Goal: Information Seeking & Learning: Learn about a topic

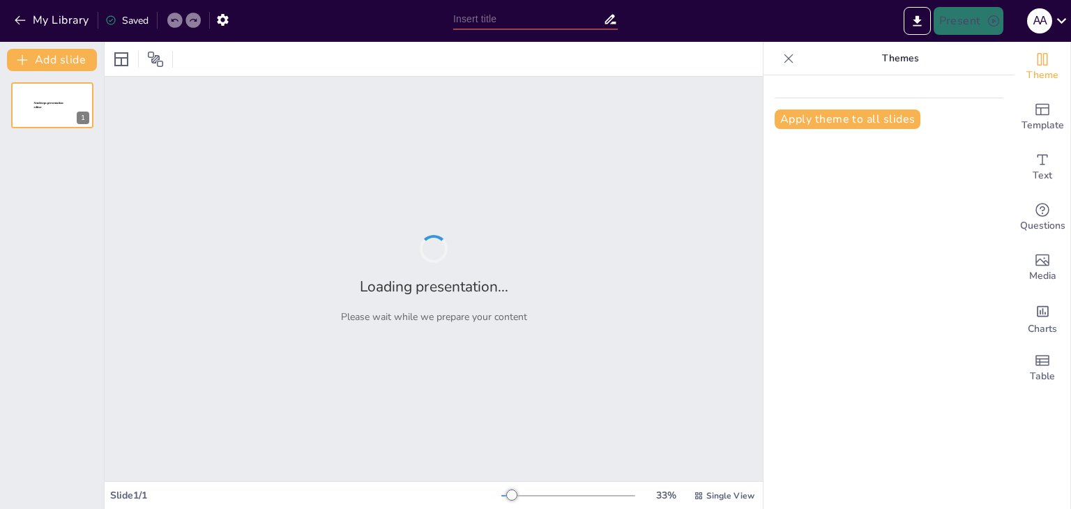
type input "[PERSON_NAME] : Épistémologie et Falsifiabilité dans le Discours Scientifique"
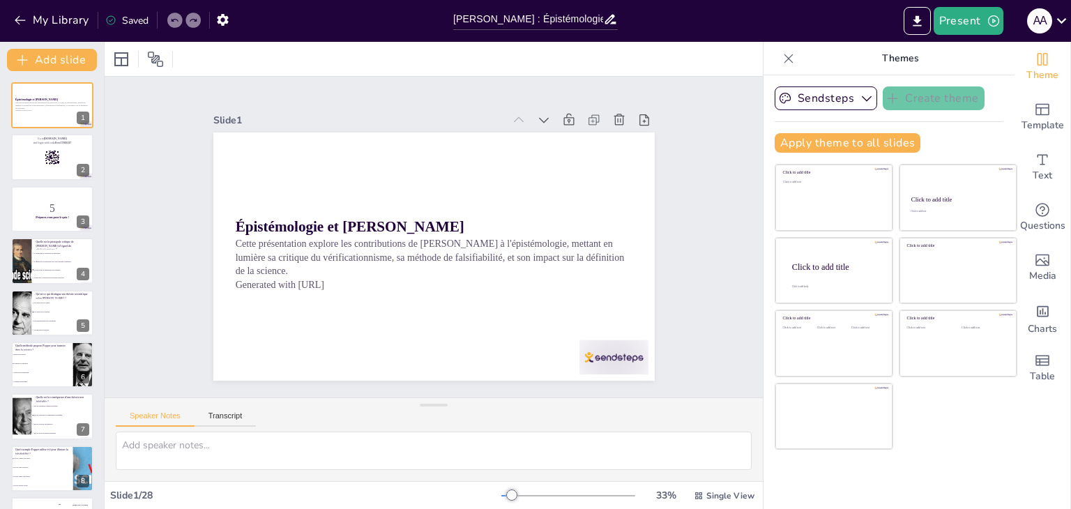
checkbox input "true"
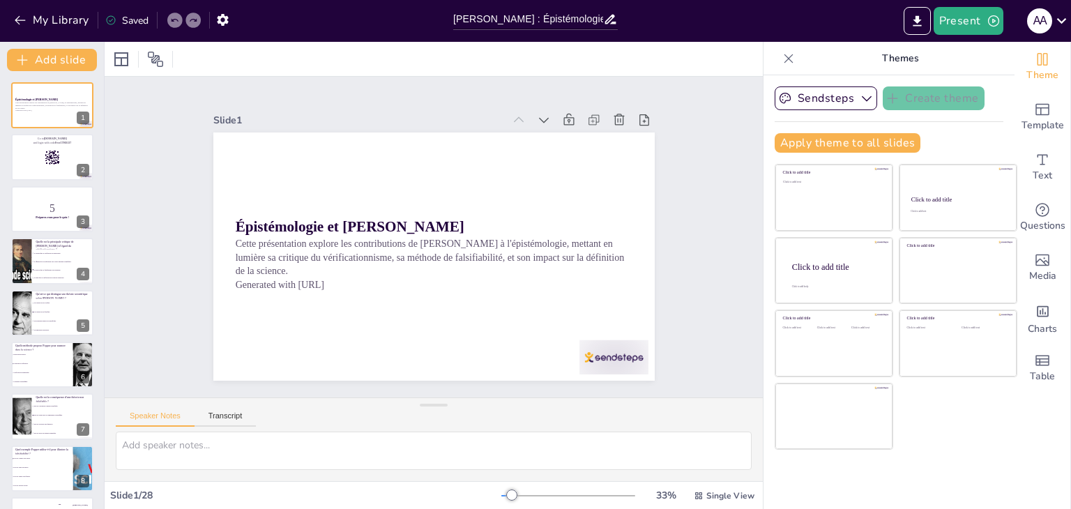
checkbox input "true"
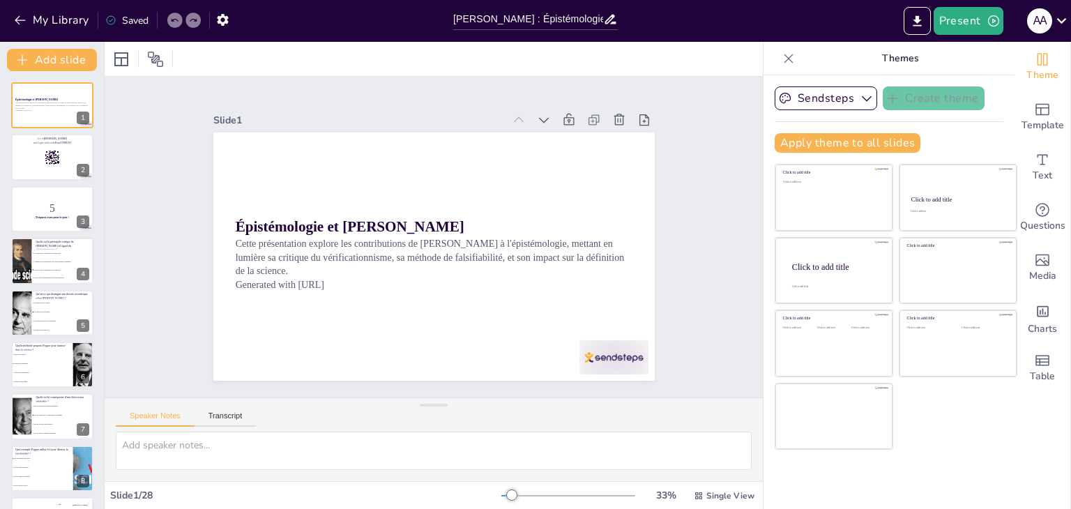
checkbox input "true"
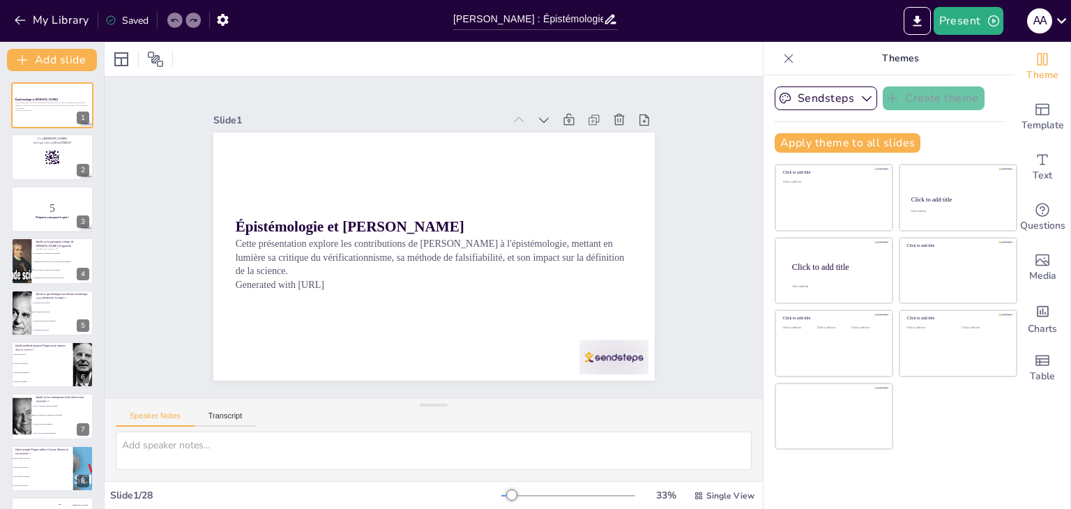
checkbox input "true"
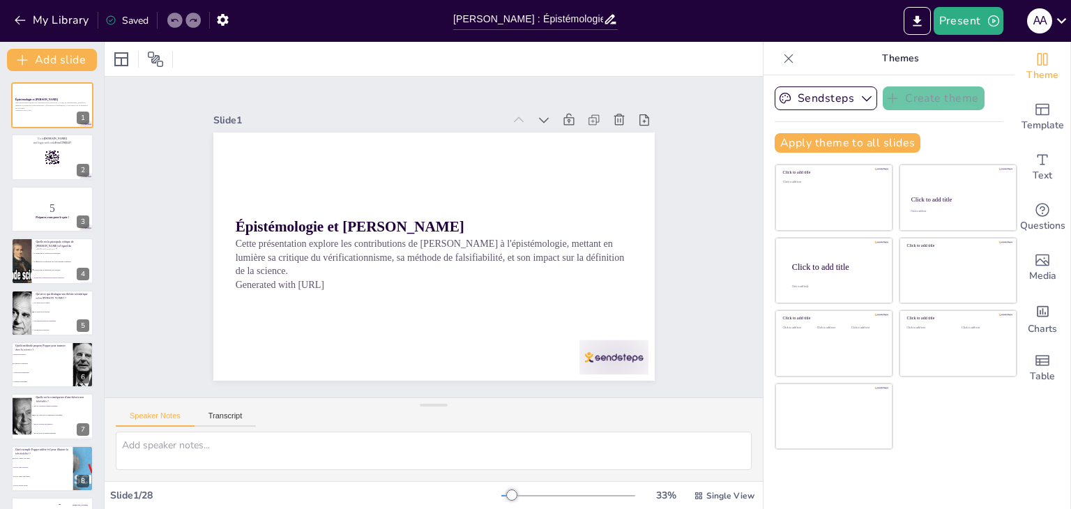
checkbox input "true"
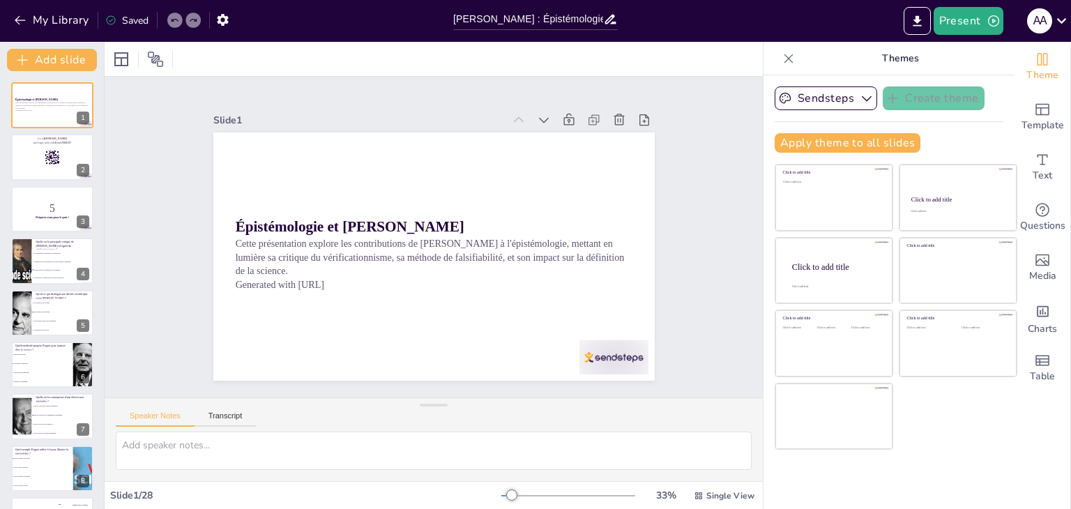
checkbox input "true"
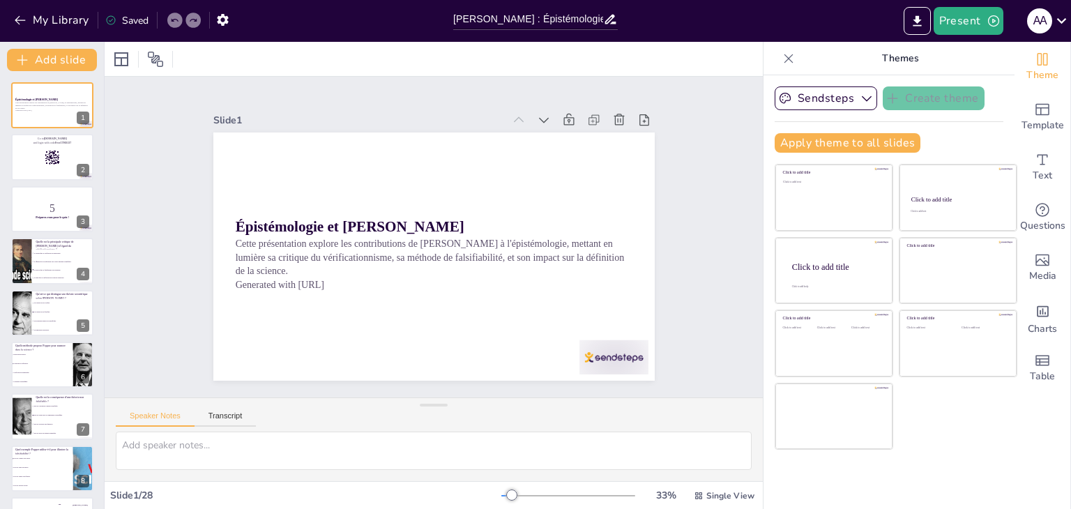
checkbox input "true"
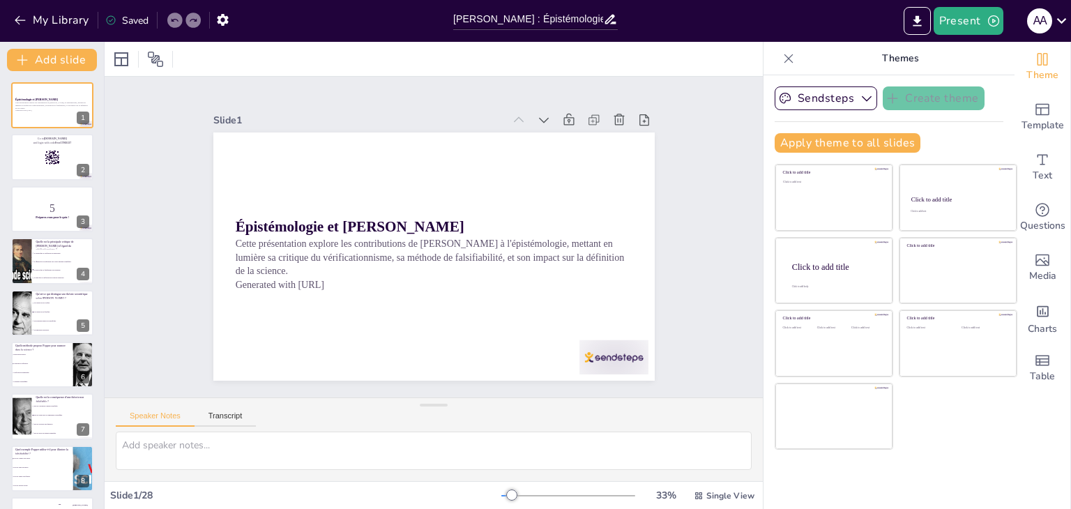
checkbox input "true"
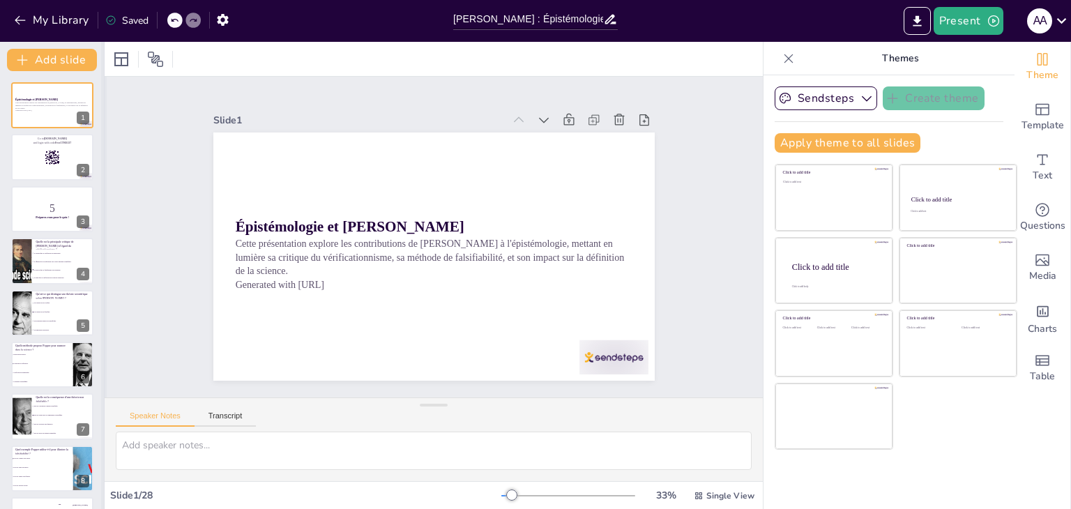
checkbox input "true"
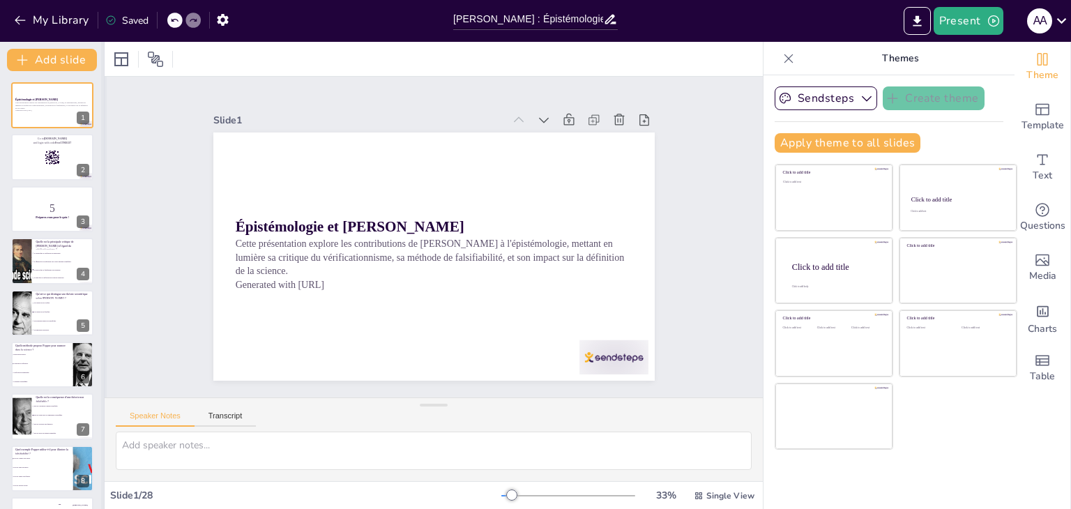
checkbox input "true"
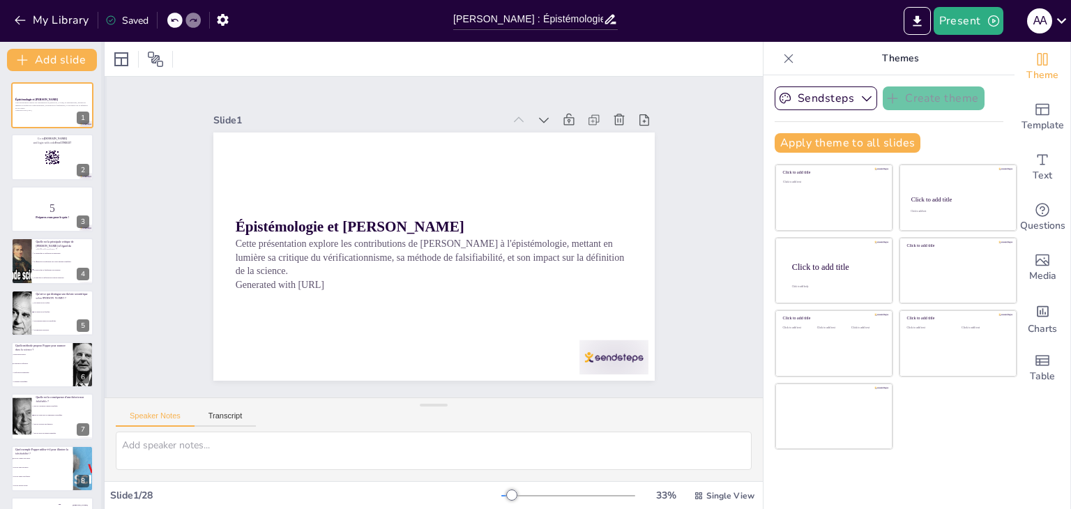
checkbox input "true"
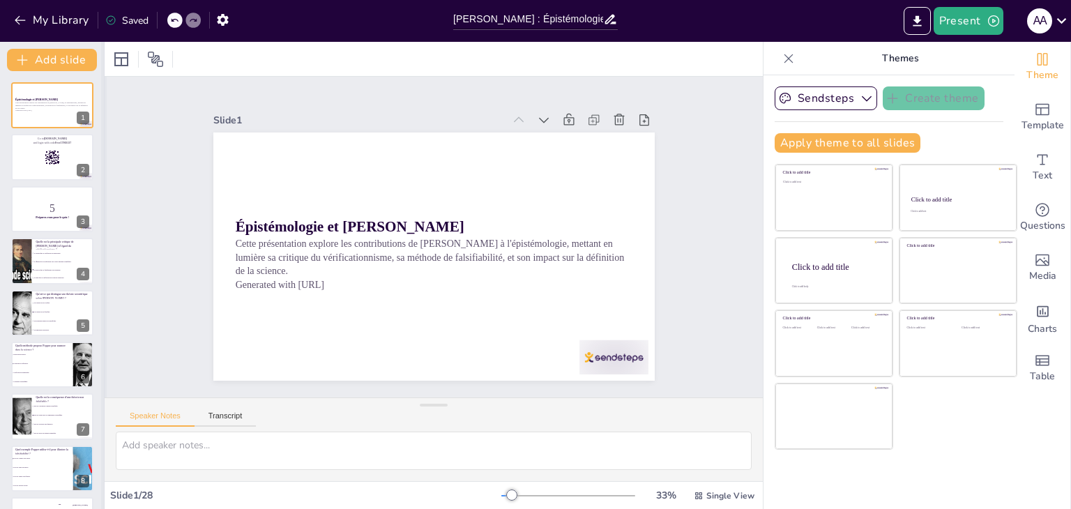
checkbox input "true"
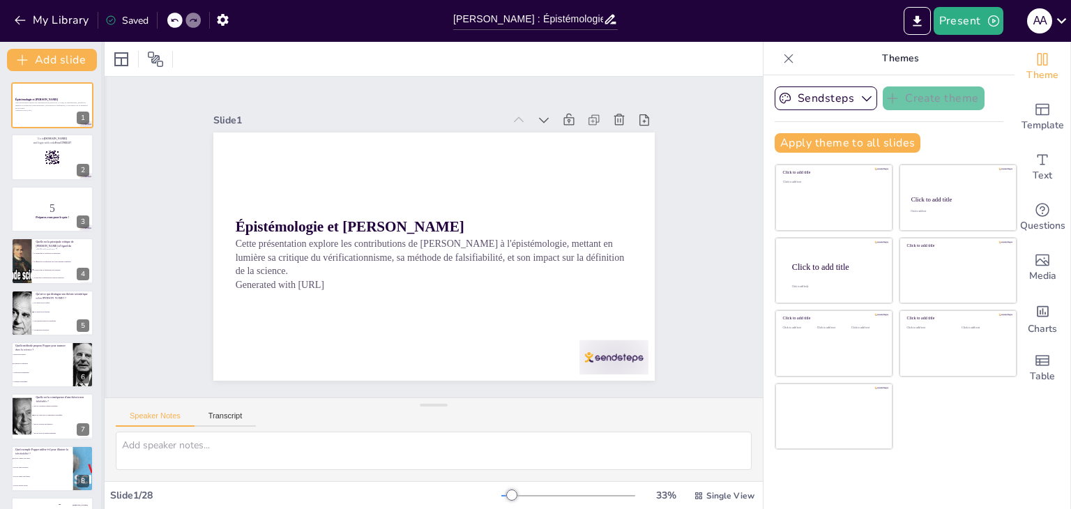
checkbox input "true"
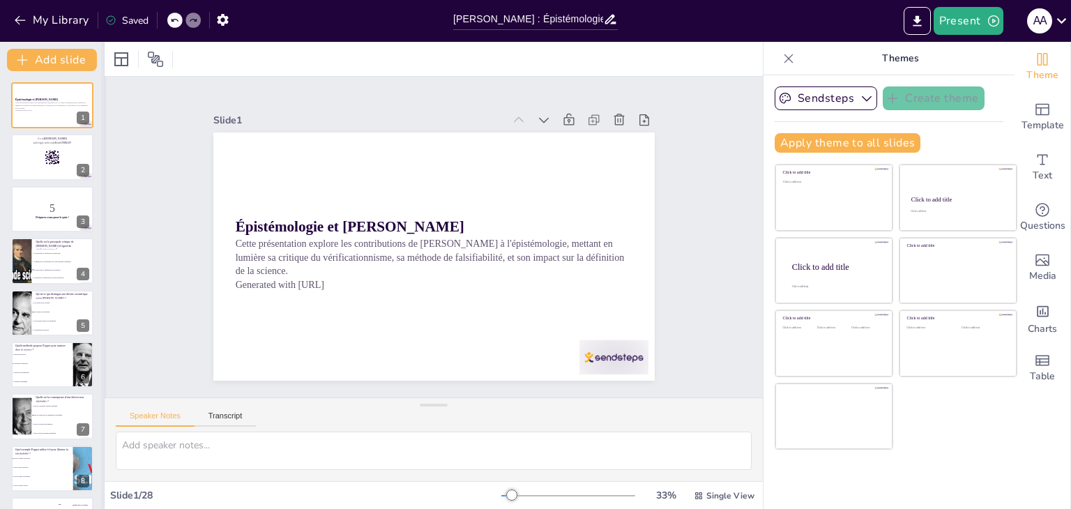
checkbox input "true"
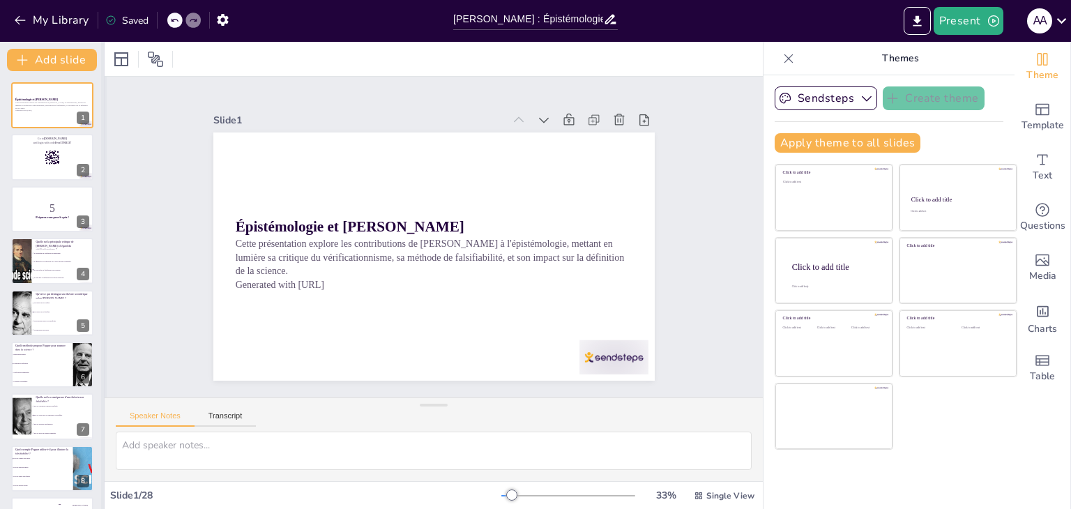
checkbox input "true"
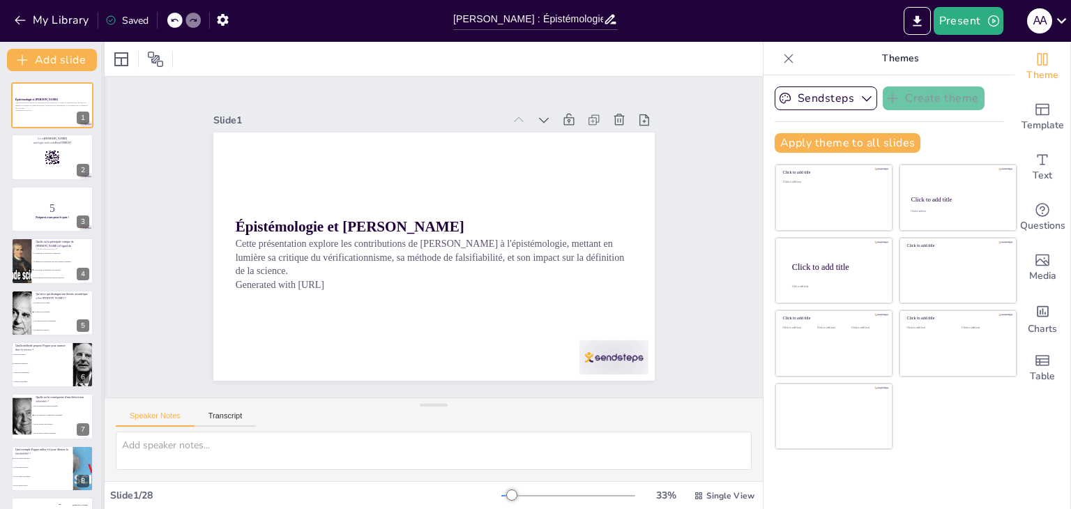
checkbox input "true"
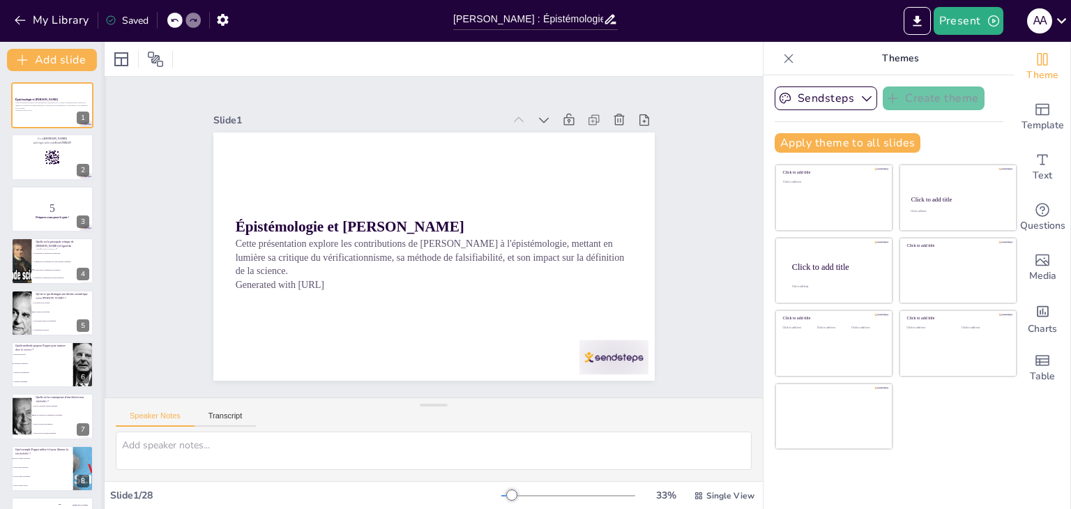
checkbox input "true"
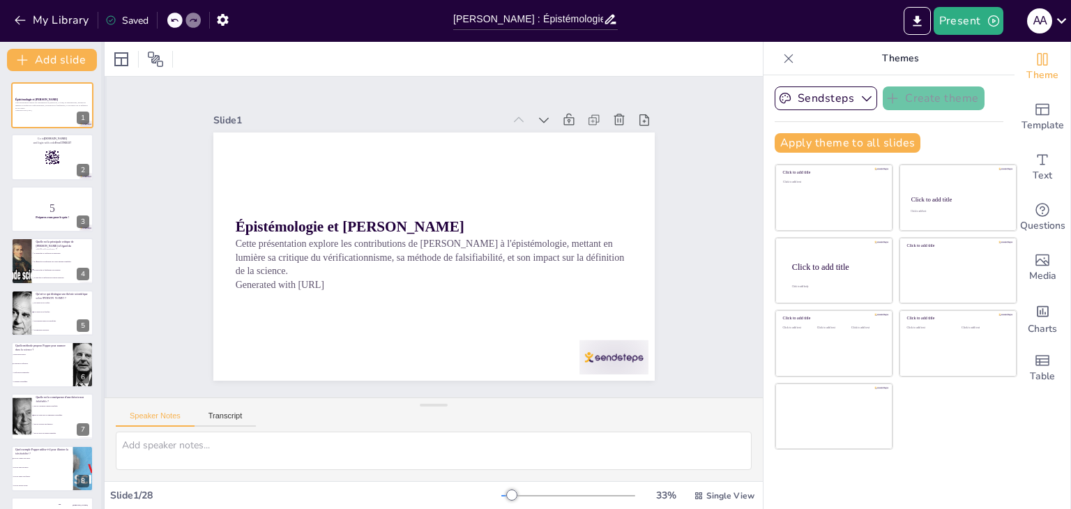
checkbox input "true"
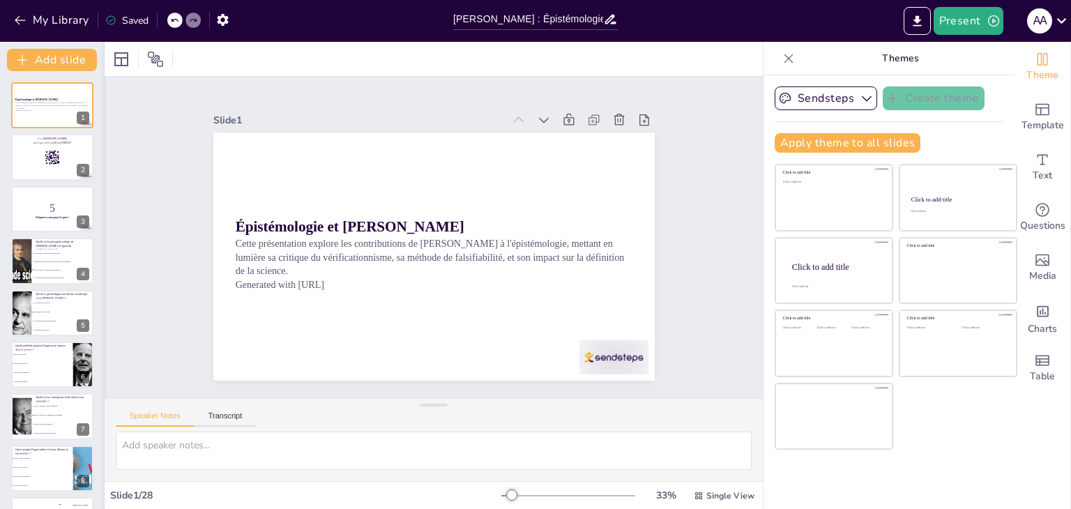
checkbox input "true"
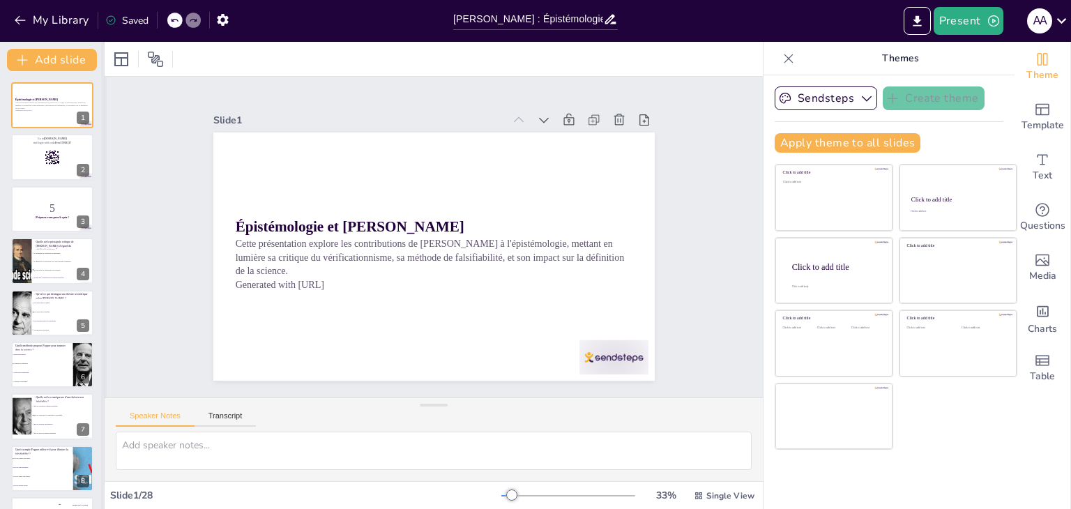
checkbox input "true"
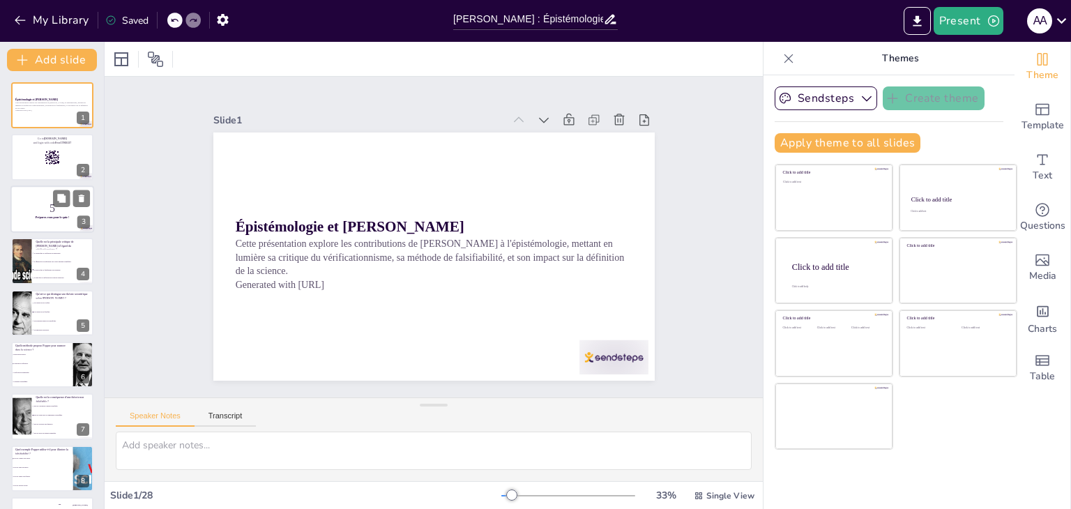
checkbox input "true"
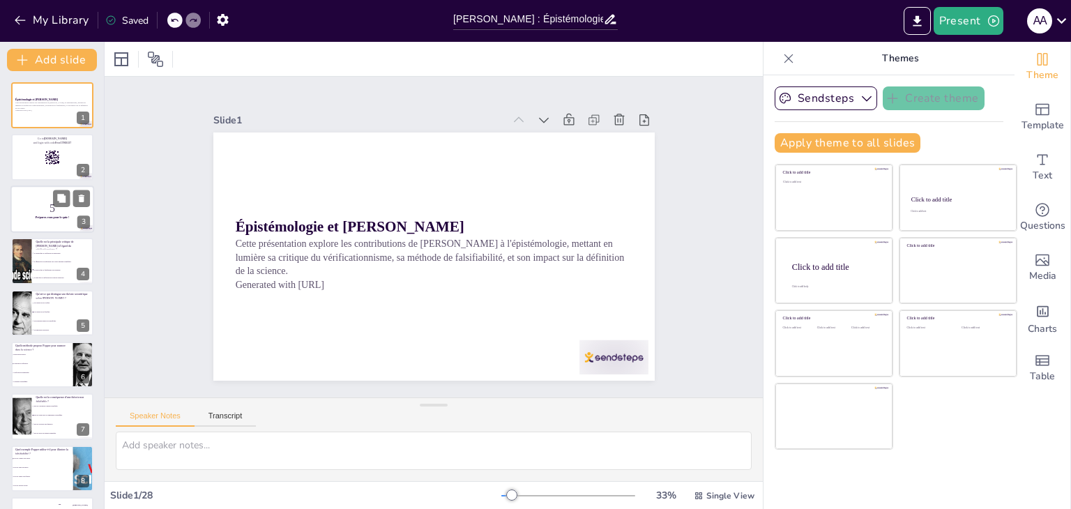
checkbox input "true"
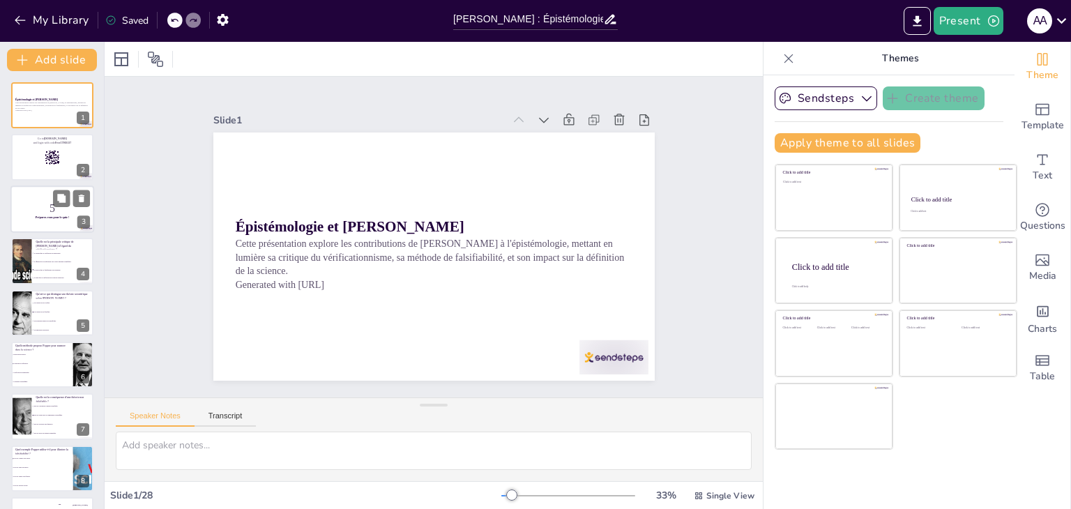
checkbox input "true"
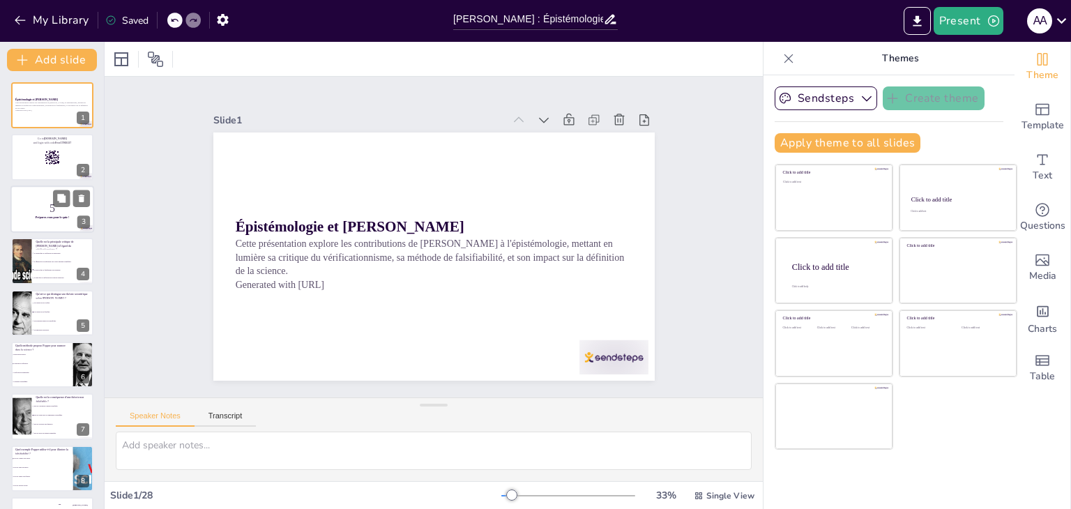
checkbox input "true"
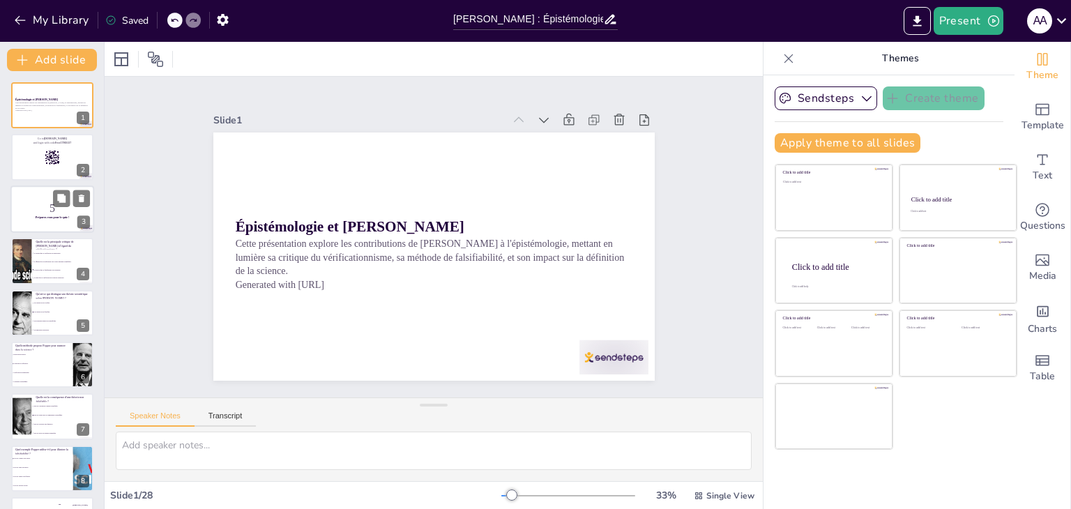
checkbox input "true"
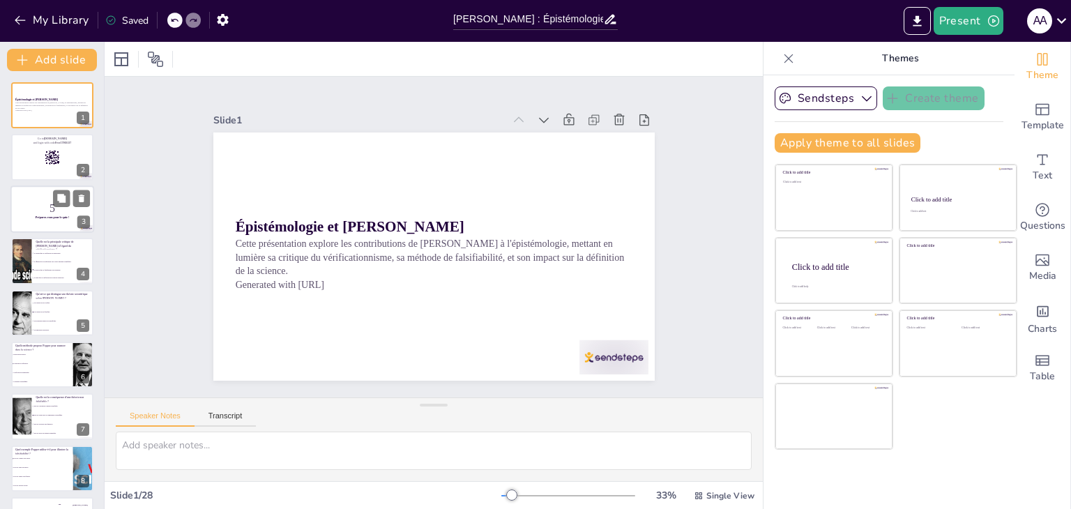
checkbox input "true"
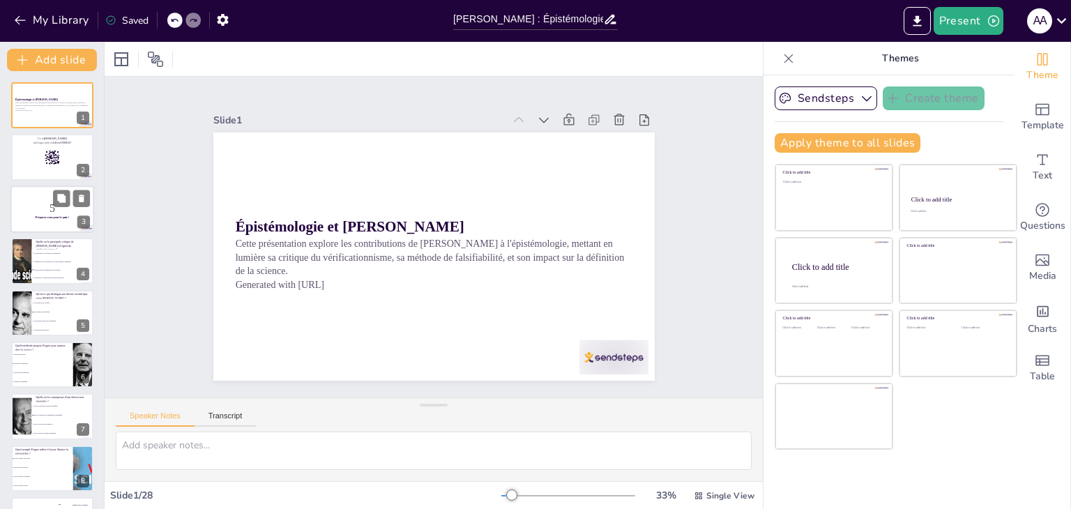
checkbox input "true"
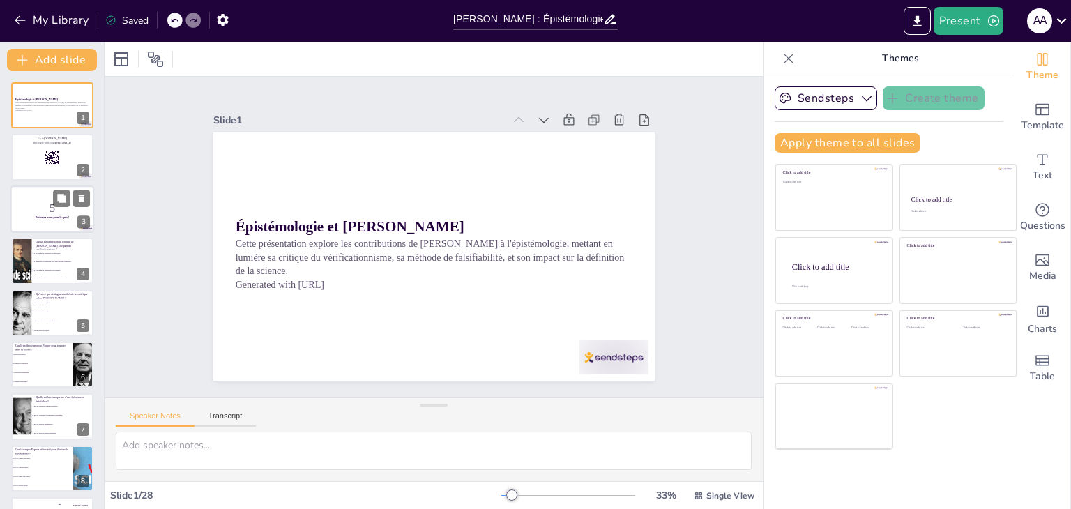
checkbox input "true"
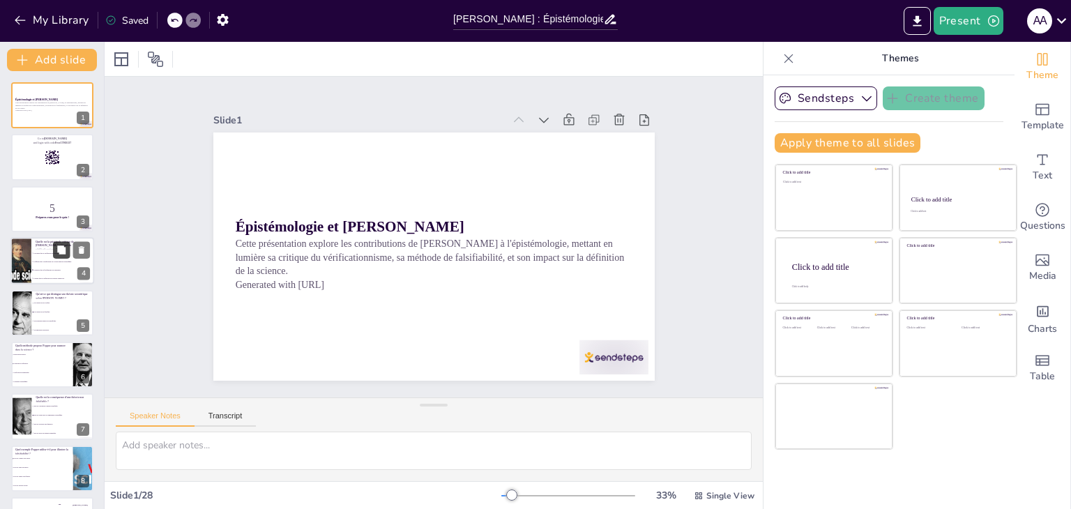
checkbox input "true"
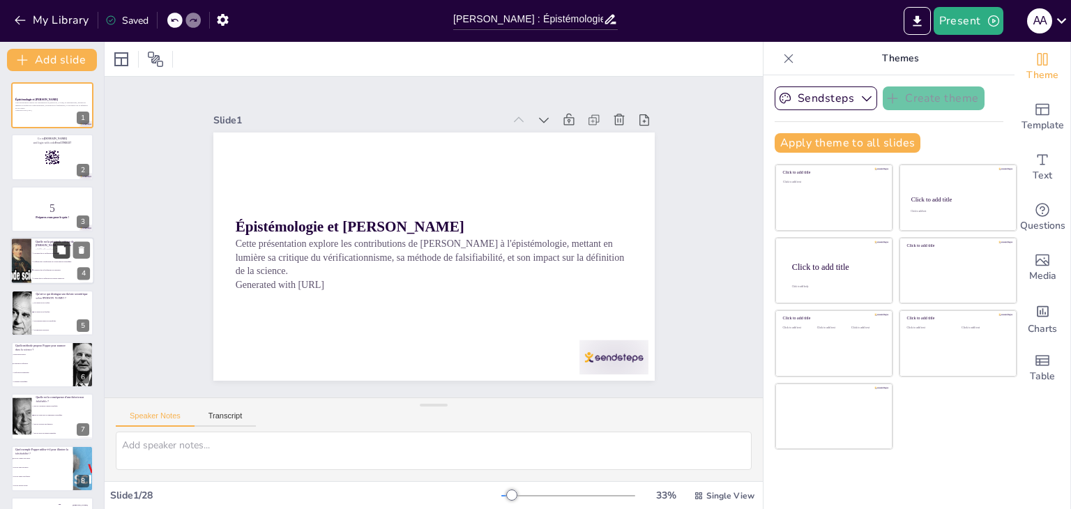
checkbox input "true"
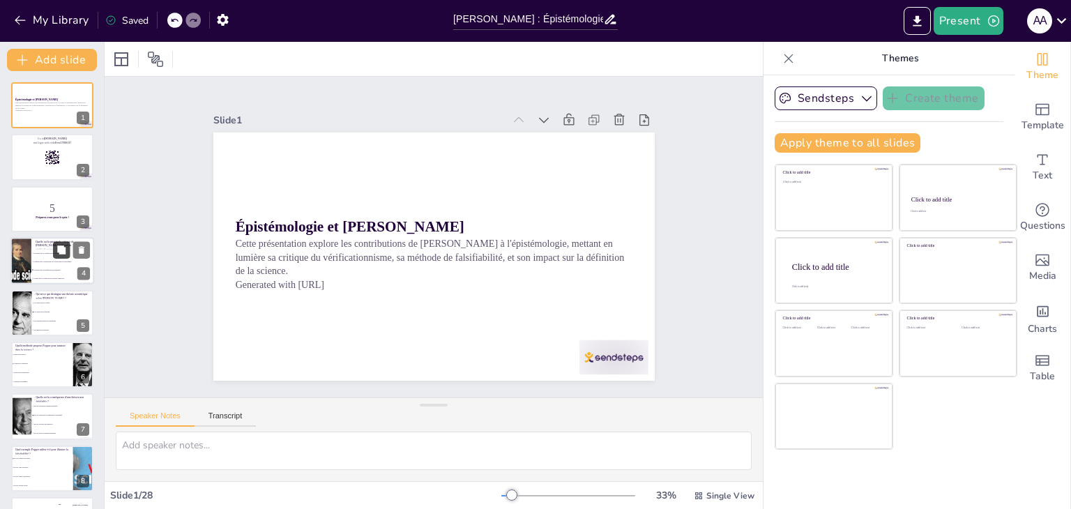
checkbox input "true"
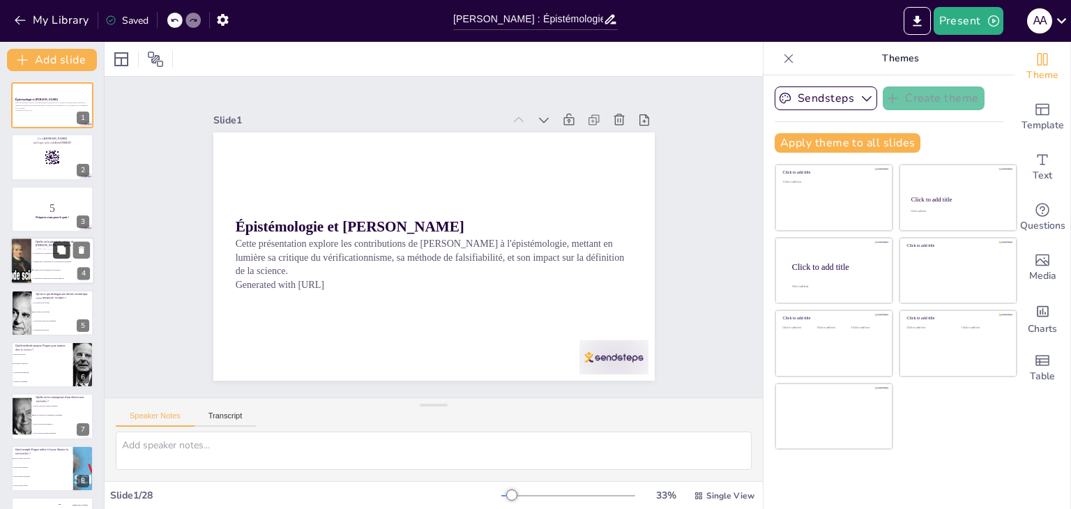
checkbox input "true"
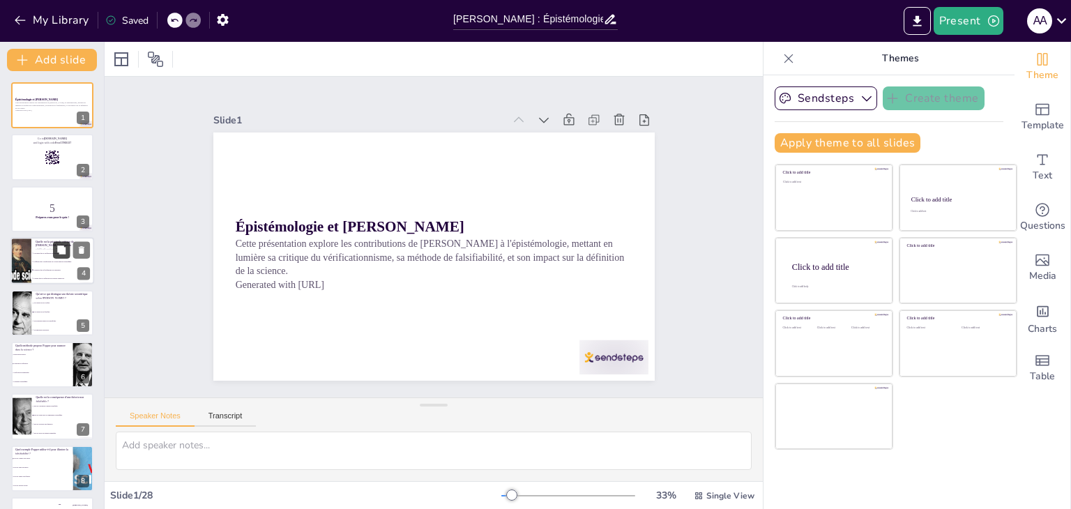
checkbox input "true"
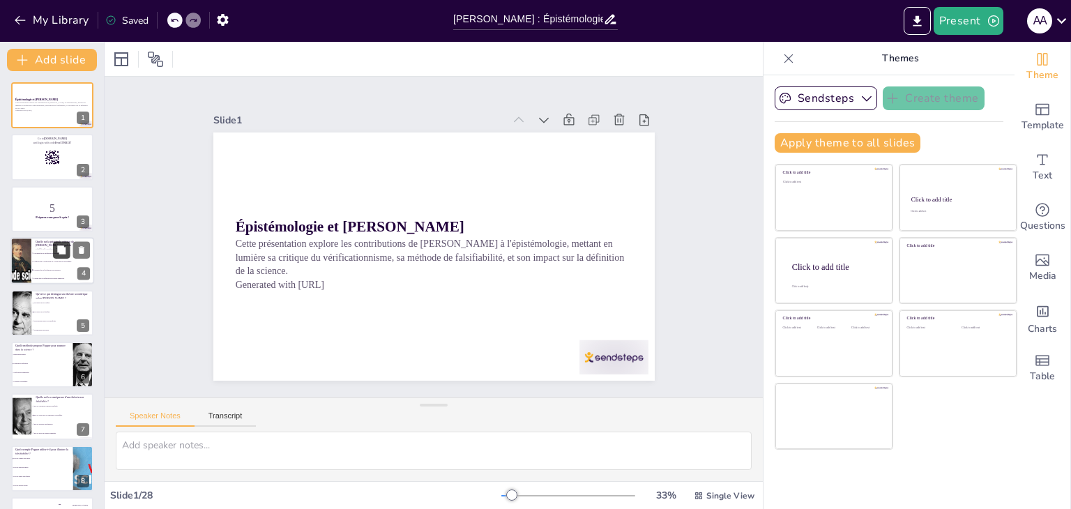
checkbox input "true"
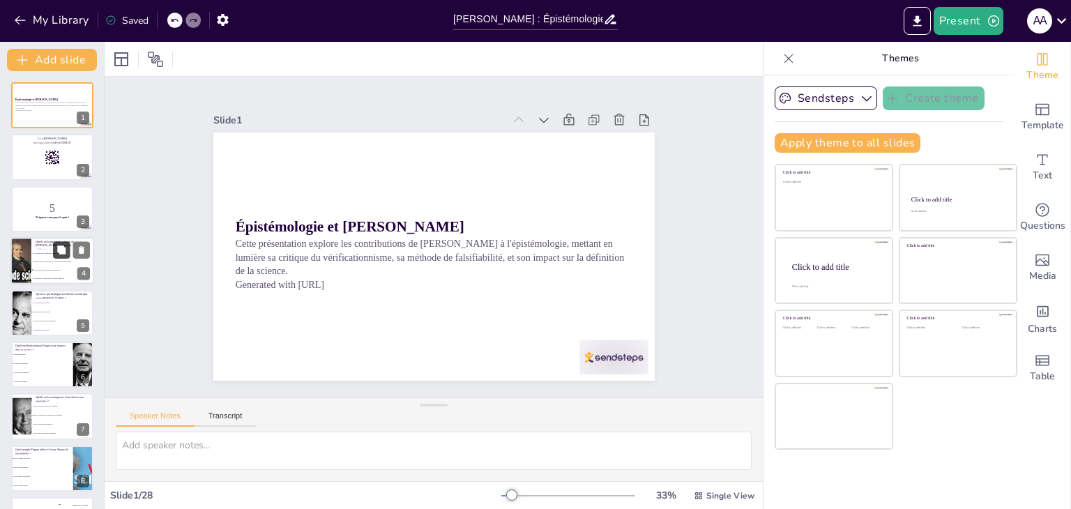
checkbox input "true"
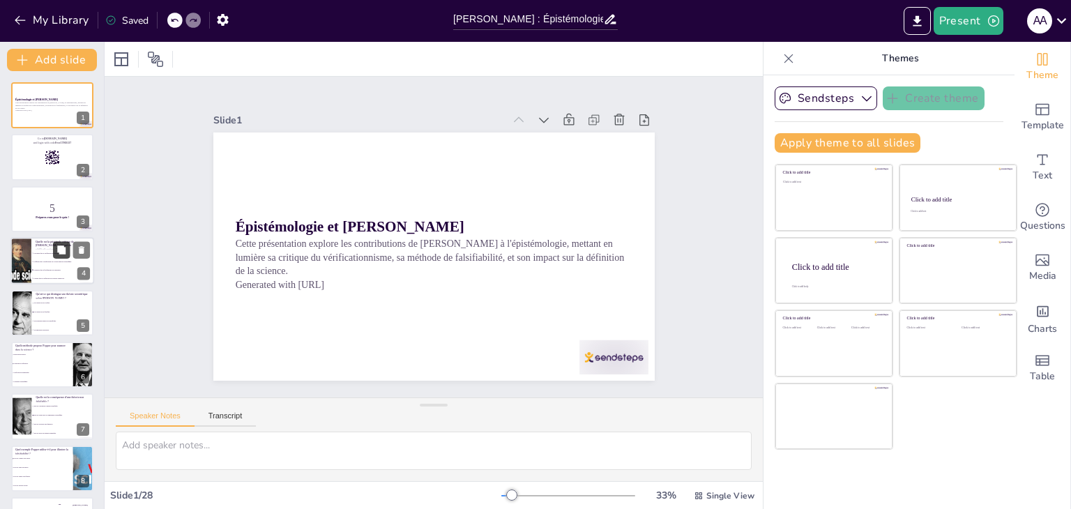
checkbox input "true"
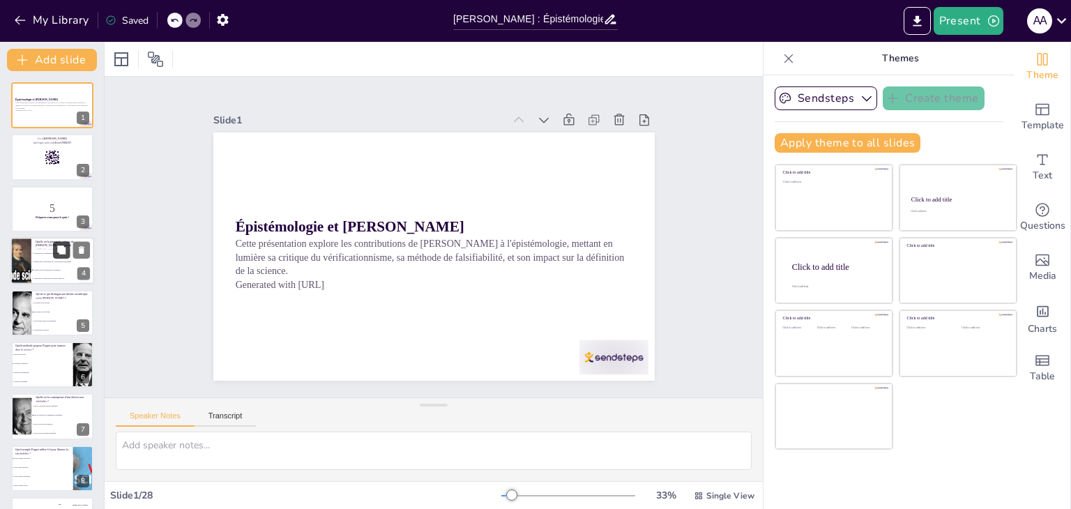
checkbox input "true"
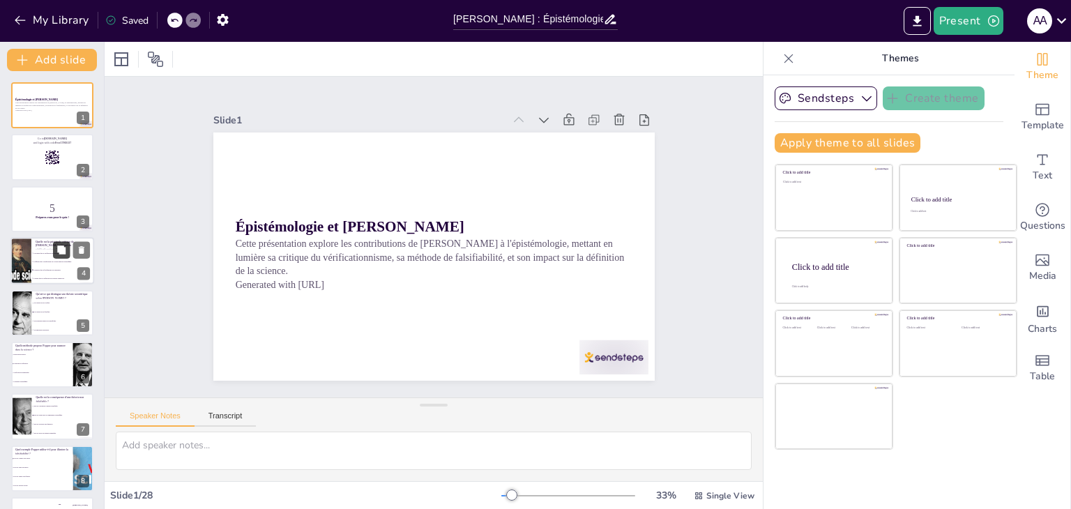
checkbox input "true"
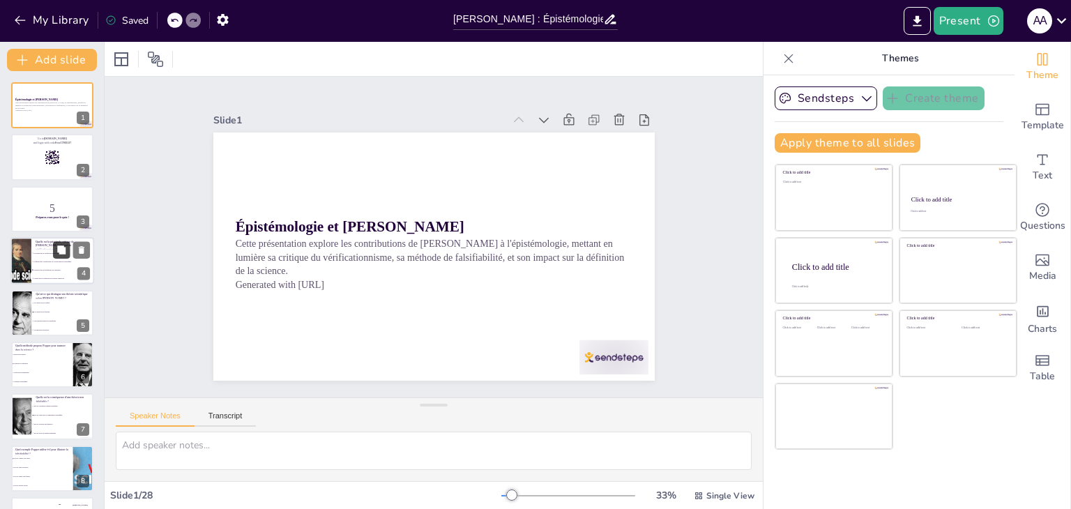
checkbox input "true"
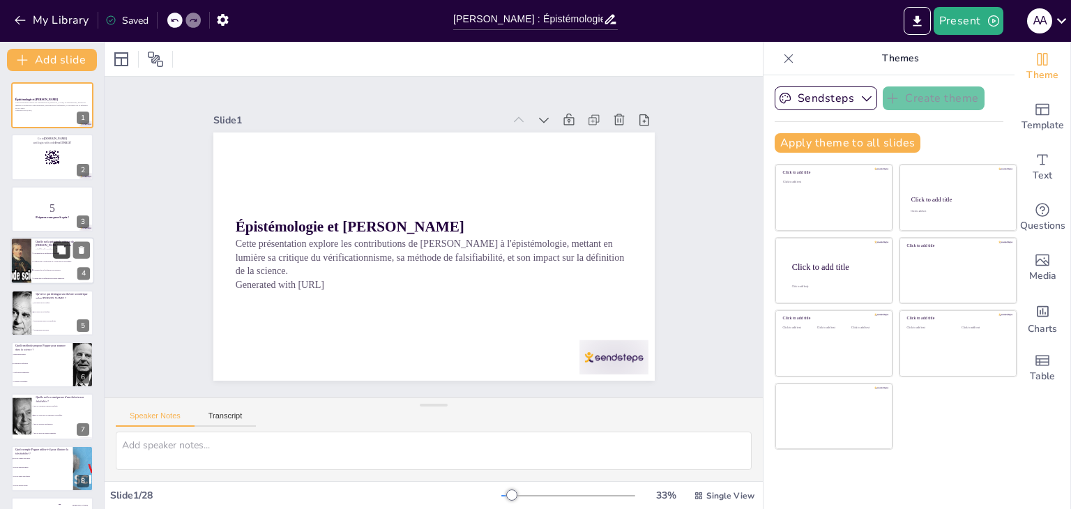
checkbox input "true"
click at [54, 257] on button at bounding box center [61, 250] width 17 height 17
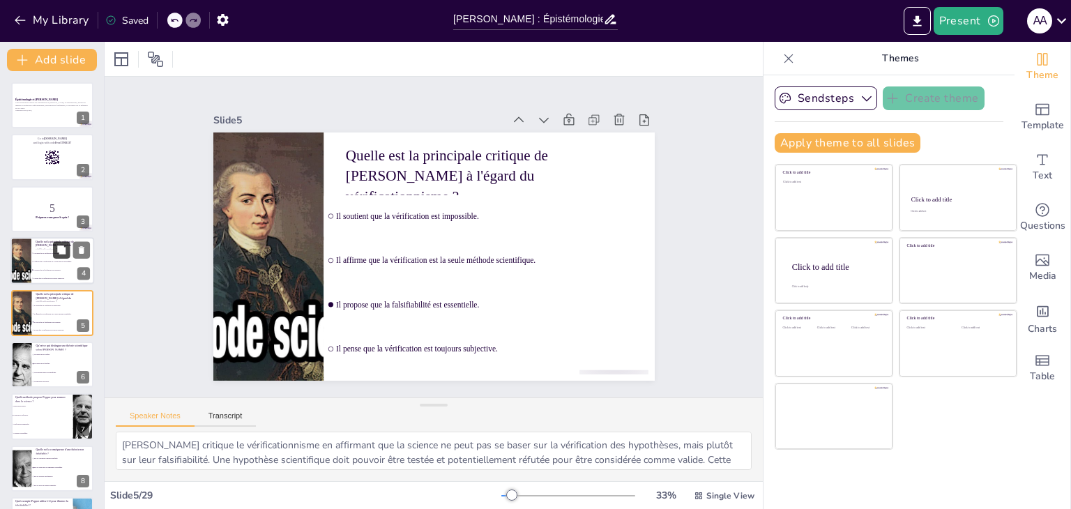
scroll to position [22, 0]
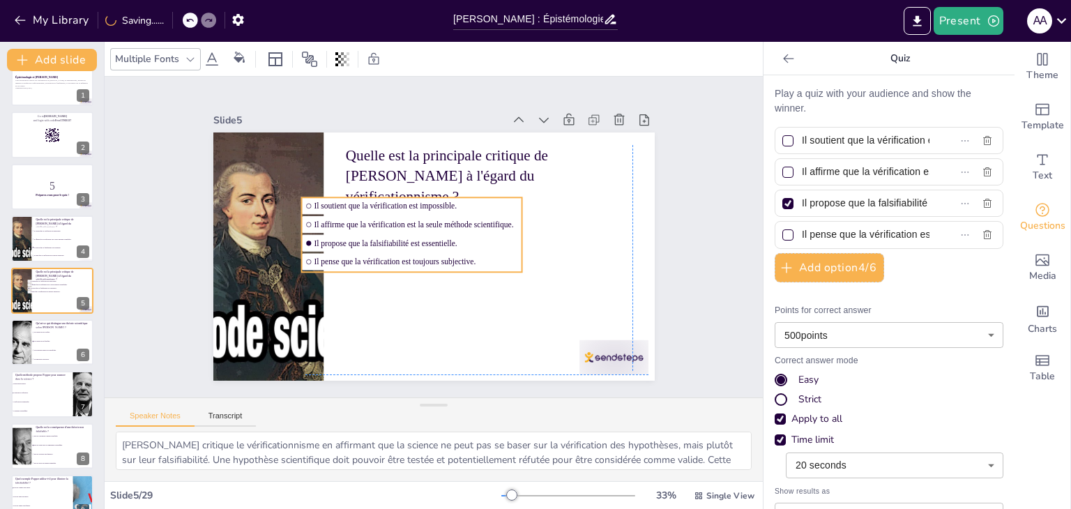
drag, startPoint x: 321, startPoint y: 297, endPoint x: 303, endPoint y: 296, distance: 17.4
click at [303, 156] on div "Quelle est la principale critique de [PERSON_NAME] à l'égard du vérificationnis…" at bounding box center [444, 133] width 439 height 46
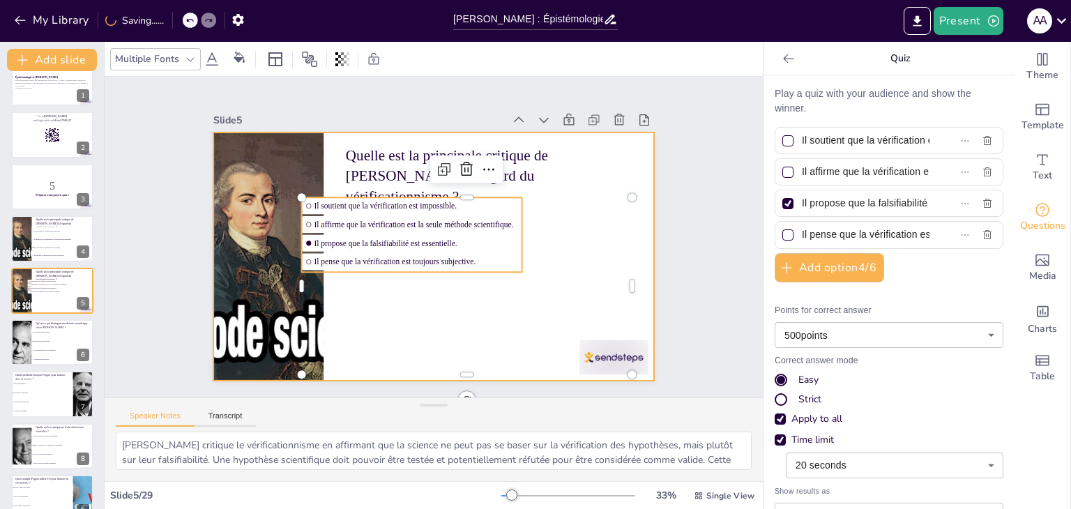
click at [257, 282] on div at bounding box center [267, 257] width 441 height 248
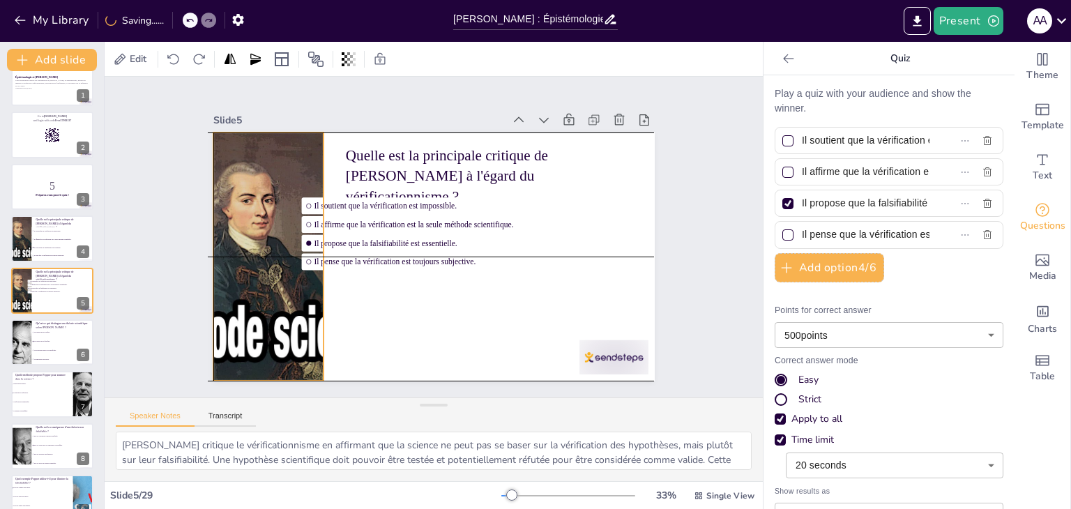
click at [251, 282] on div at bounding box center [288, 155] width 503 height 460
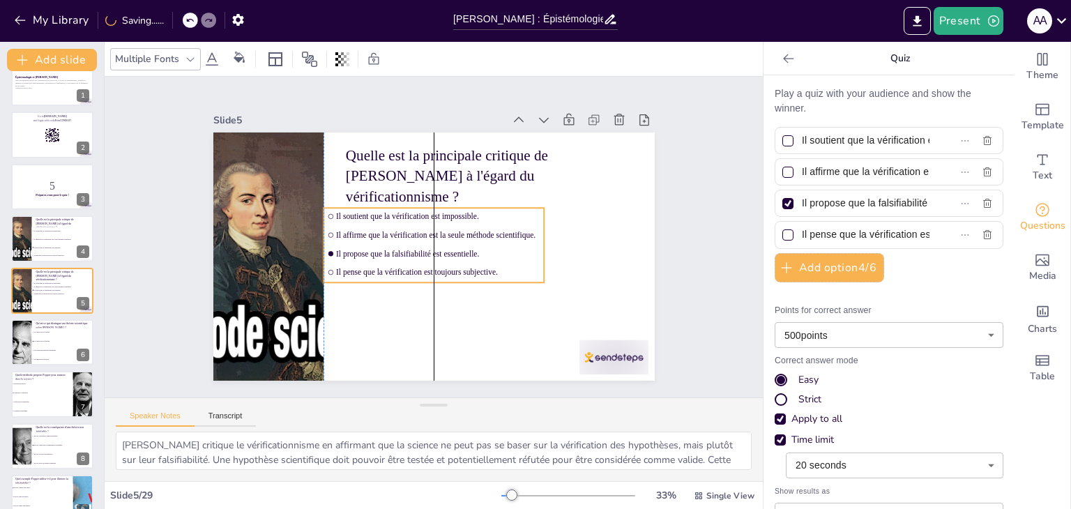
drag, startPoint x: 407, startPoint y: 227, endPoint x: 426, endPoint y: 238, distance: 21.5
click at [426, 238] on ul "Il soutient que la vérification est impossible. Il affirme que la vérification …" at bounding box center [434, 245] width 220 height 75
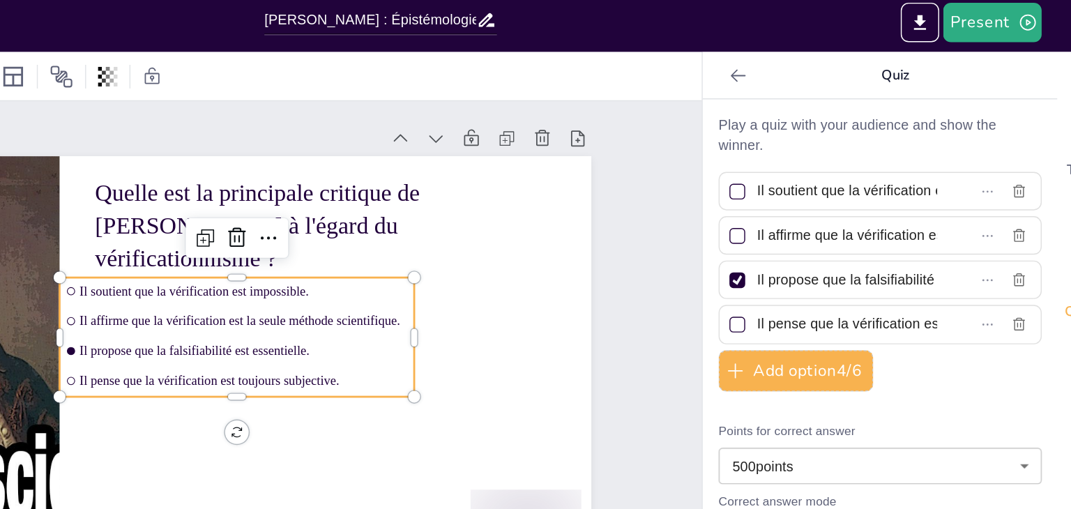
scroll to position [11, 0]
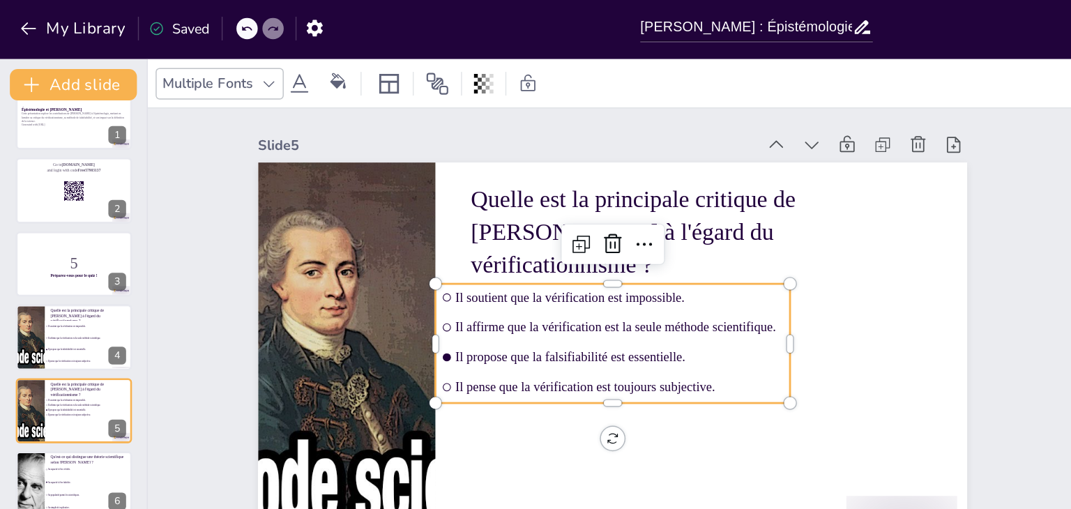
click at [676, 319] on body "My Library Saved [PERSON_NAME] : Épistémologie et Falsifiabilité dans le Discou…" at bounding box center [535, 254] width 1071 height 509
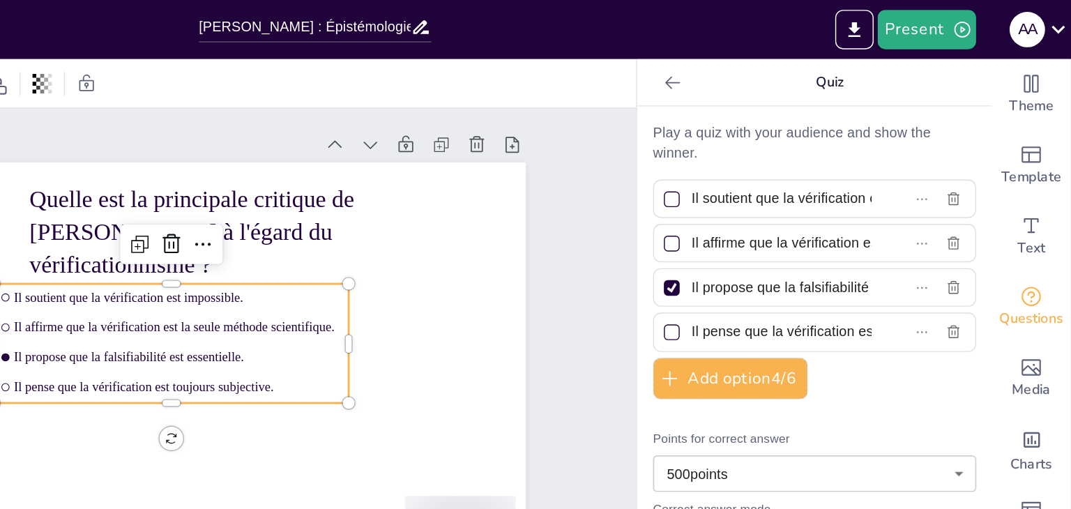
scroll to position [0, 0]
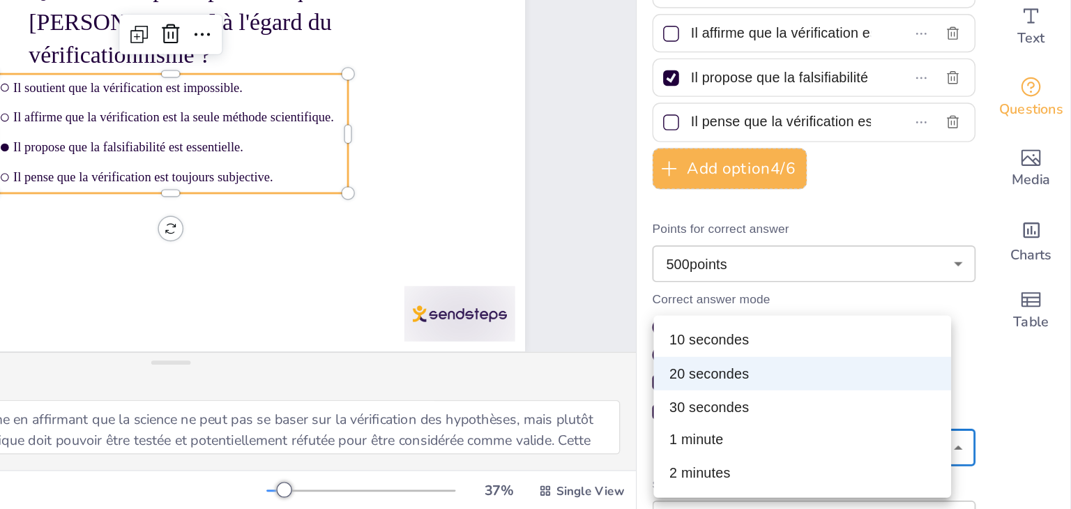
click at [955, 347] on div at bounding box center [535, 254] width 1071 height 509
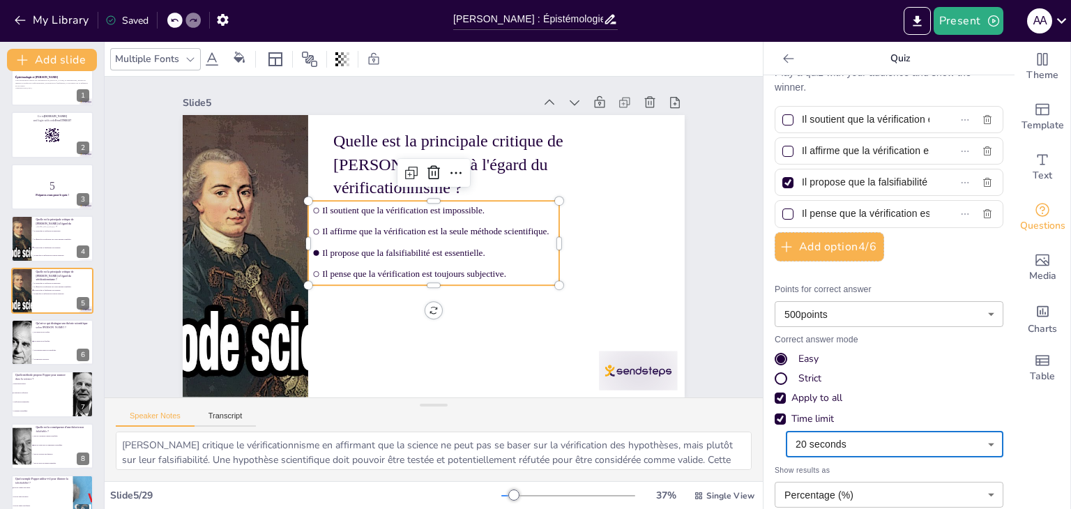
click at [905, 498] on body "My Library Saved [PERSON_NAME] : Épistémologie et Falsifiabilité dans le Discou…" at bounding box center [535, 254] width 1071 height 509
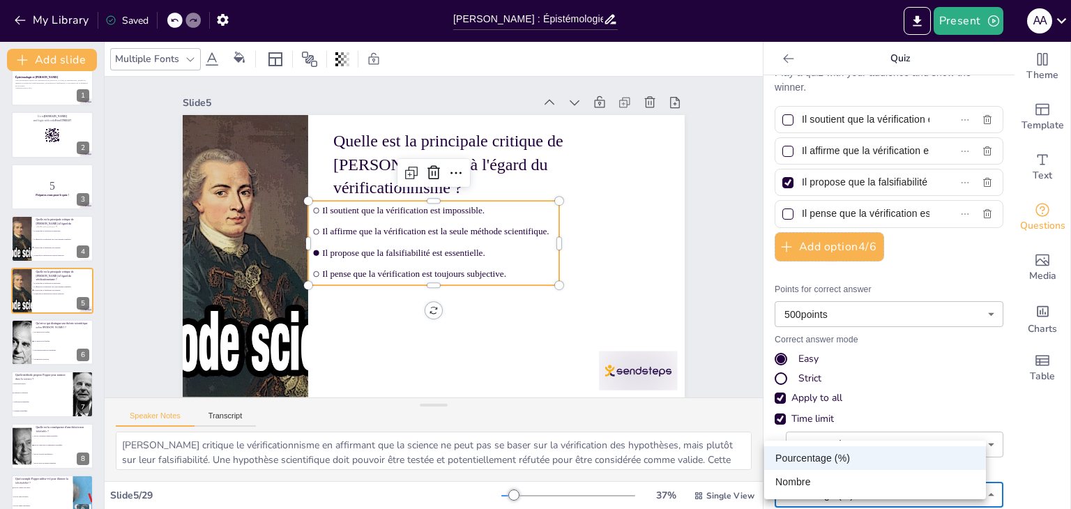
click at [879, 483] on li "Nombre" at bounding box center [875, 482] width 222 height 24
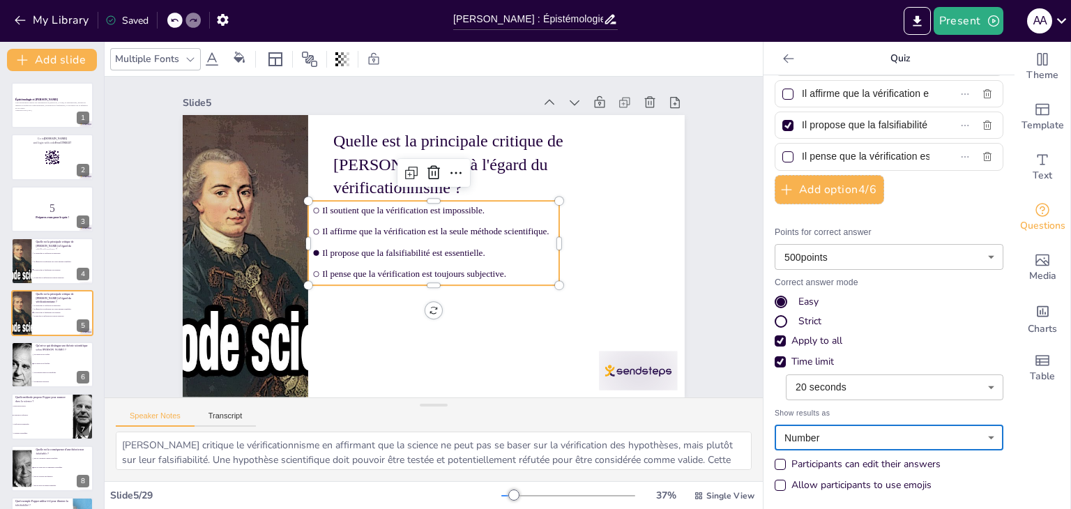
scroll to position [11, 0]
click at [24, 272] on div at bounding box center [21, 260] width 84 height 47
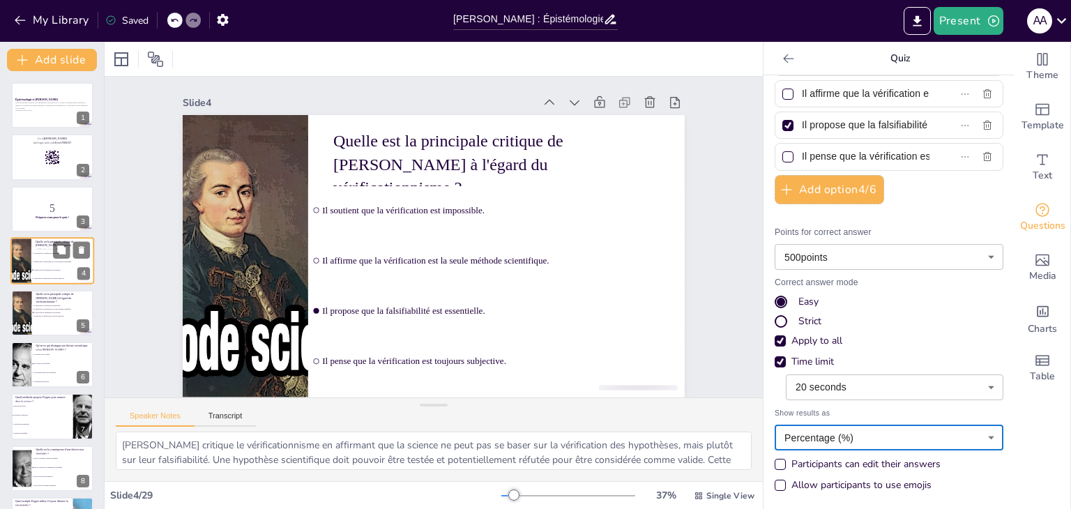
scroll to position [0, 0]
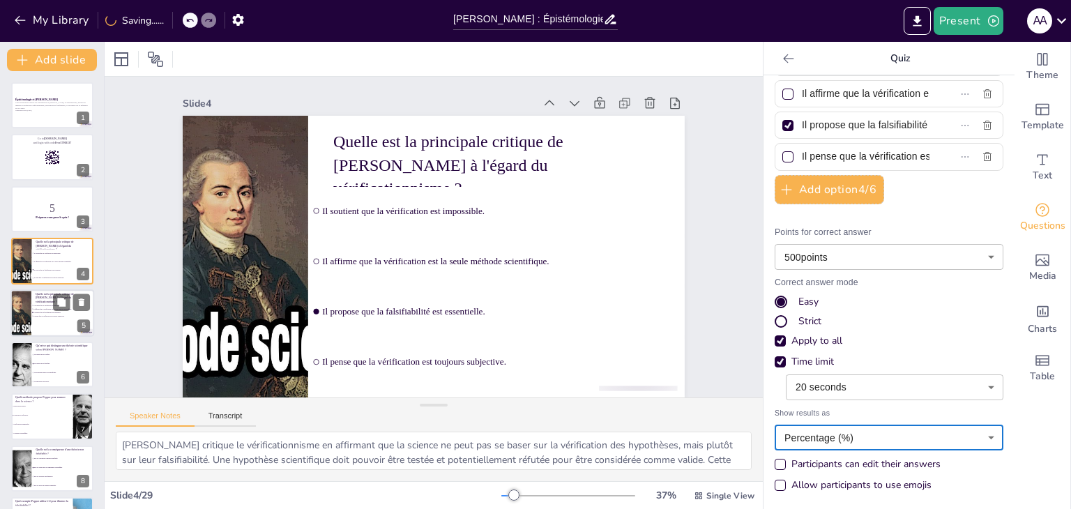
click at [22, 309] on div at bounding box center [21, 312] width 84 height 47
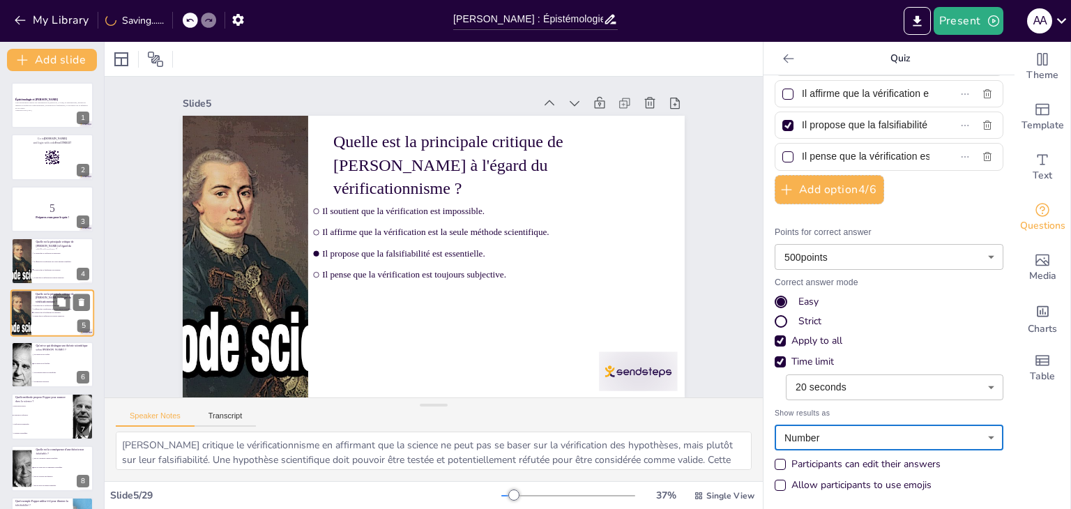
scroll to position [22, 0]
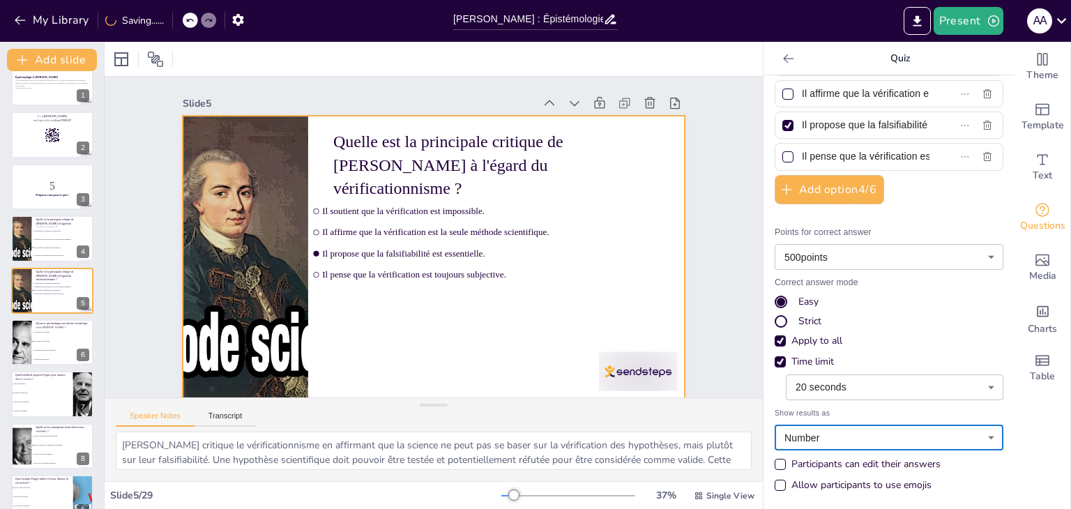
click at [437, 280] on li "Il pense que la vérification est toujours subjective." at bounding box center [430, 274] width 252 height 45
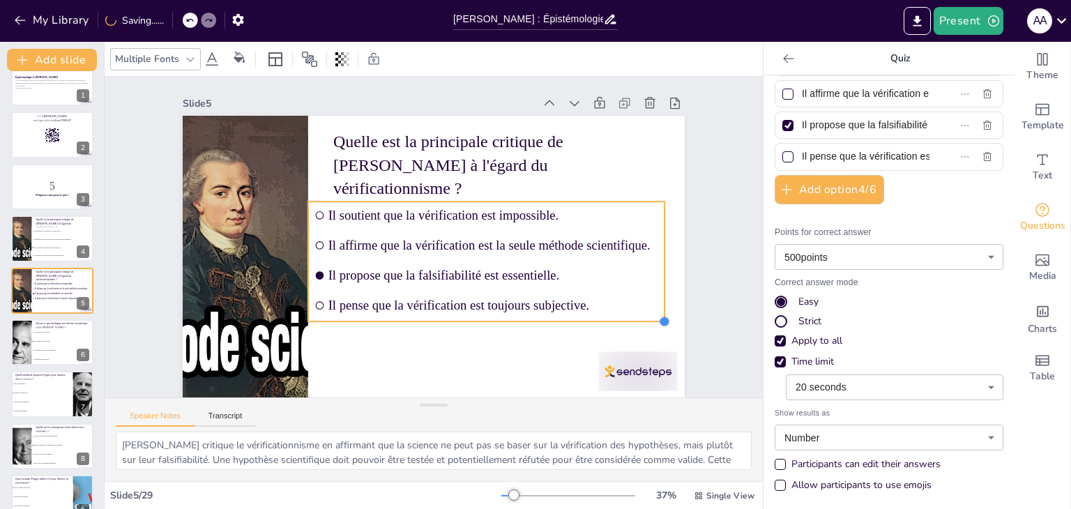
drag, startPoint x: 550, startPoint y: 286, endPoint x: 565, endPoint y: 321, distance: 38.7
click at [565, 321] on div "Quelle est la principale critique de [PERSON_NAME] à l'égard du vérificationnis…" at bounding box center [417, 249] width 523 height 572
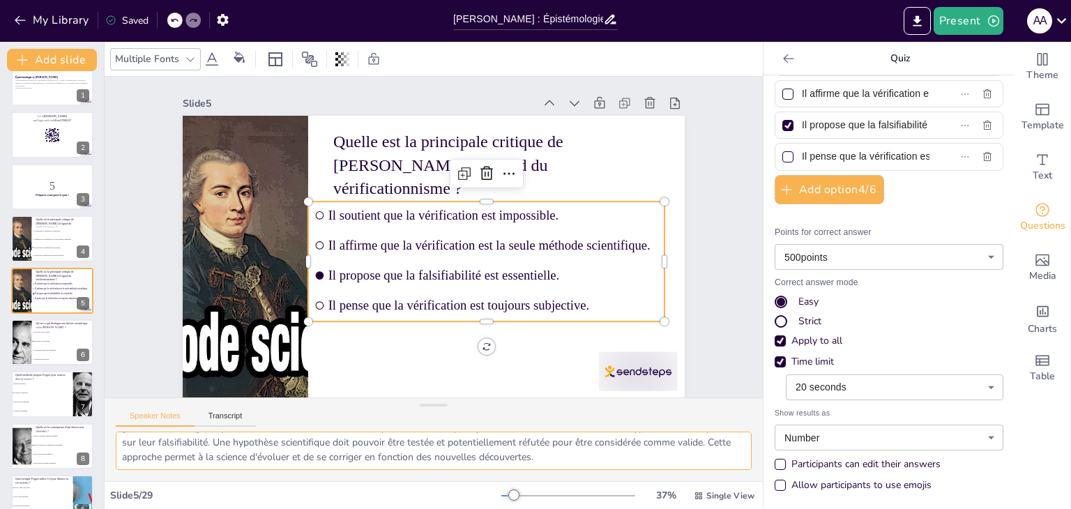
scroll to position [0, 0]
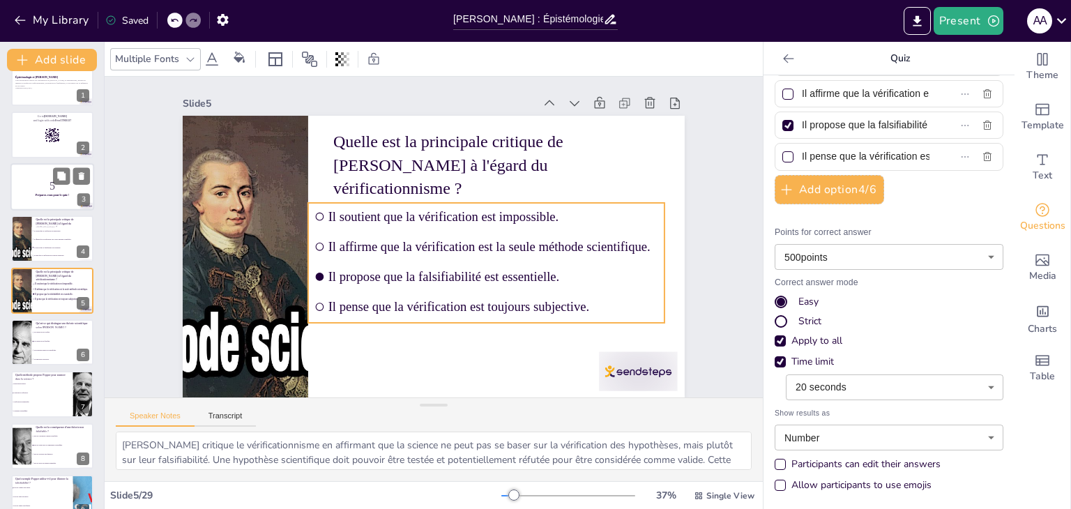
click at [35, 190] on p "5" at bounding box center [52, 186] width 75 height 15
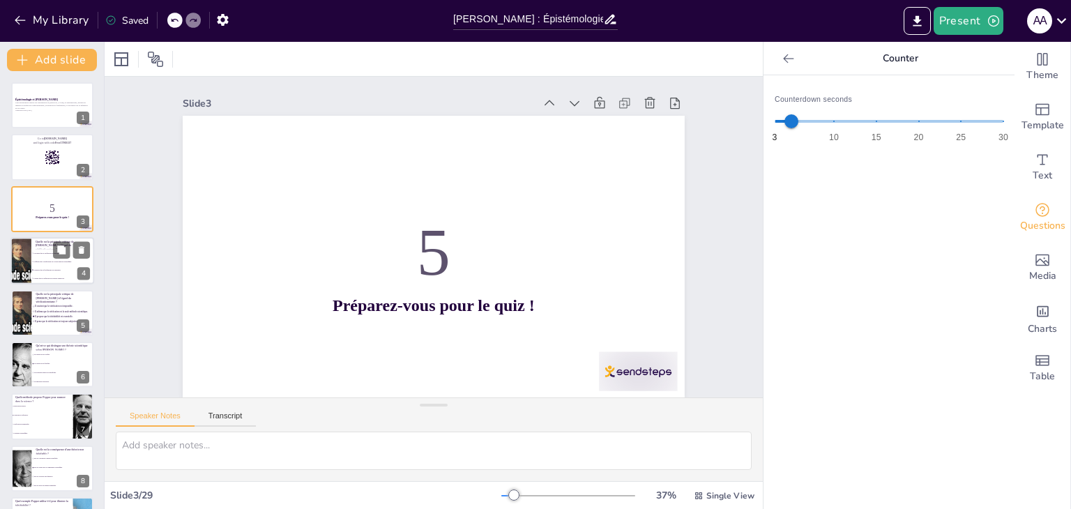
click at [42, 264] on li "Il affirme que la vérification est la seule méthode scientifique." at bounding box center [62, 262] width 63 height 8
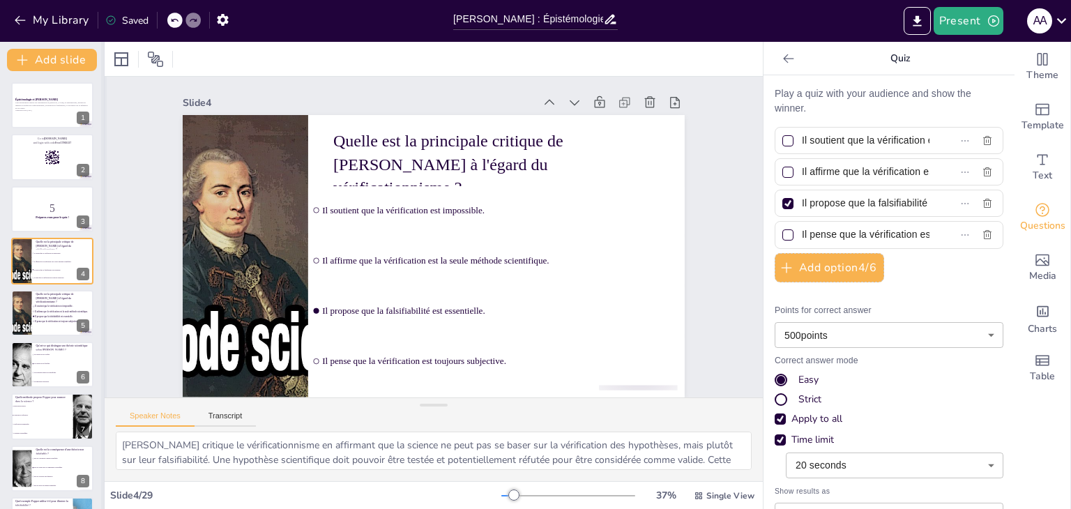
scroll to position [11, 0]
click at [40, 319] on li "Il pense que la vérification est toujours subjective." at bounding box center [60, 321] width 59 height 4
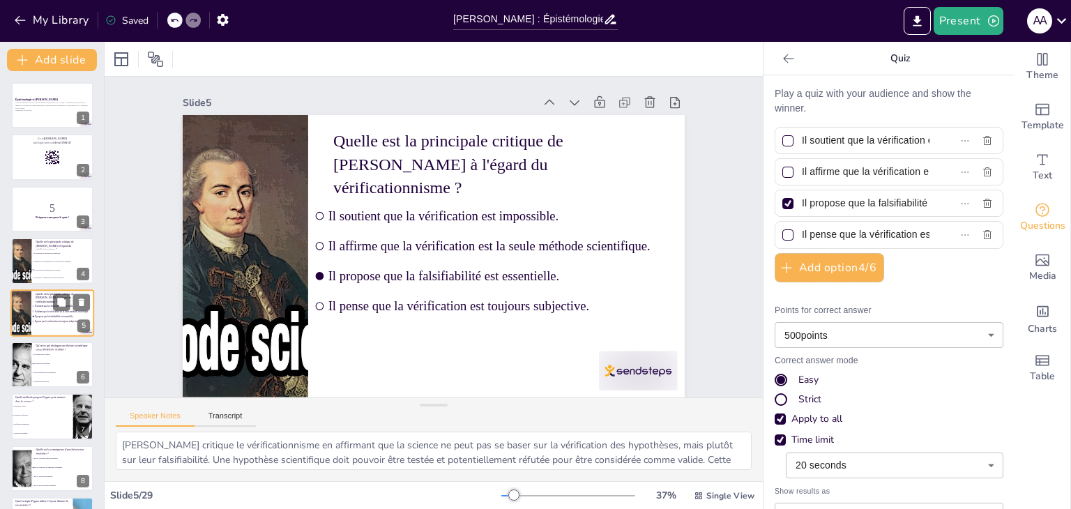
scroll to position [0, 0]
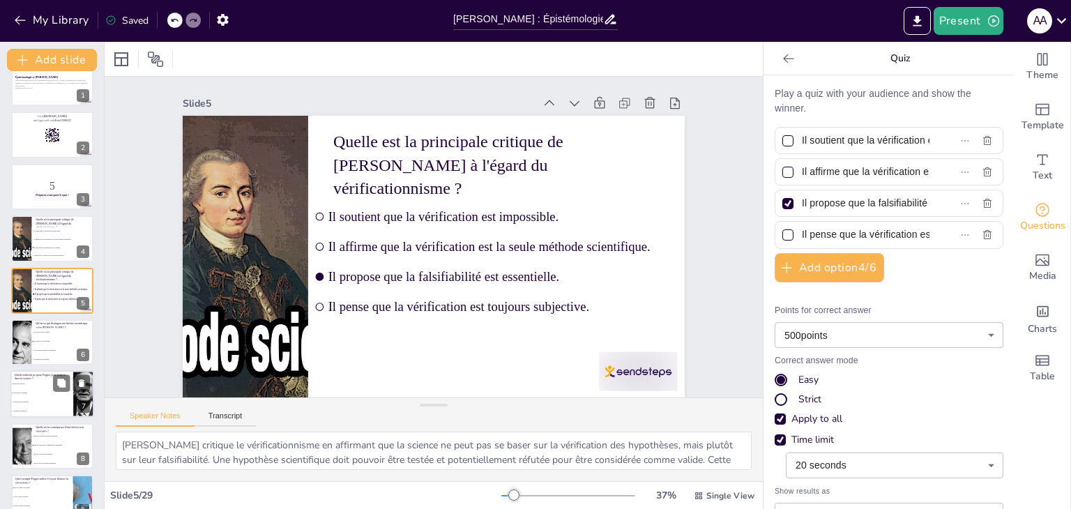
click at [15, 407] on li "Consensus scientifique." at bounding box center [41, 411] width 63 height 9
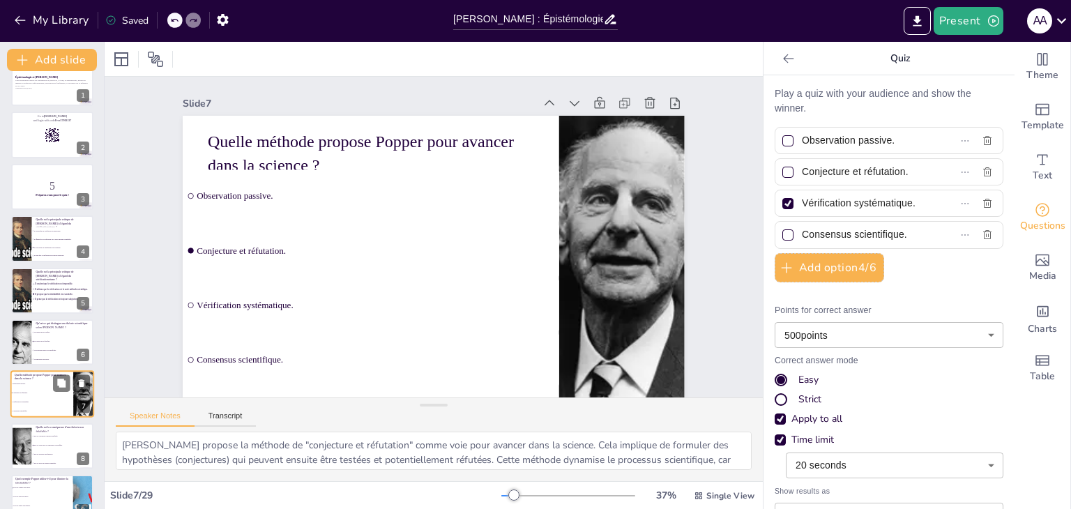
scroll to position [126, 0]
